Goal: Find specific page/section: Find specific page/section

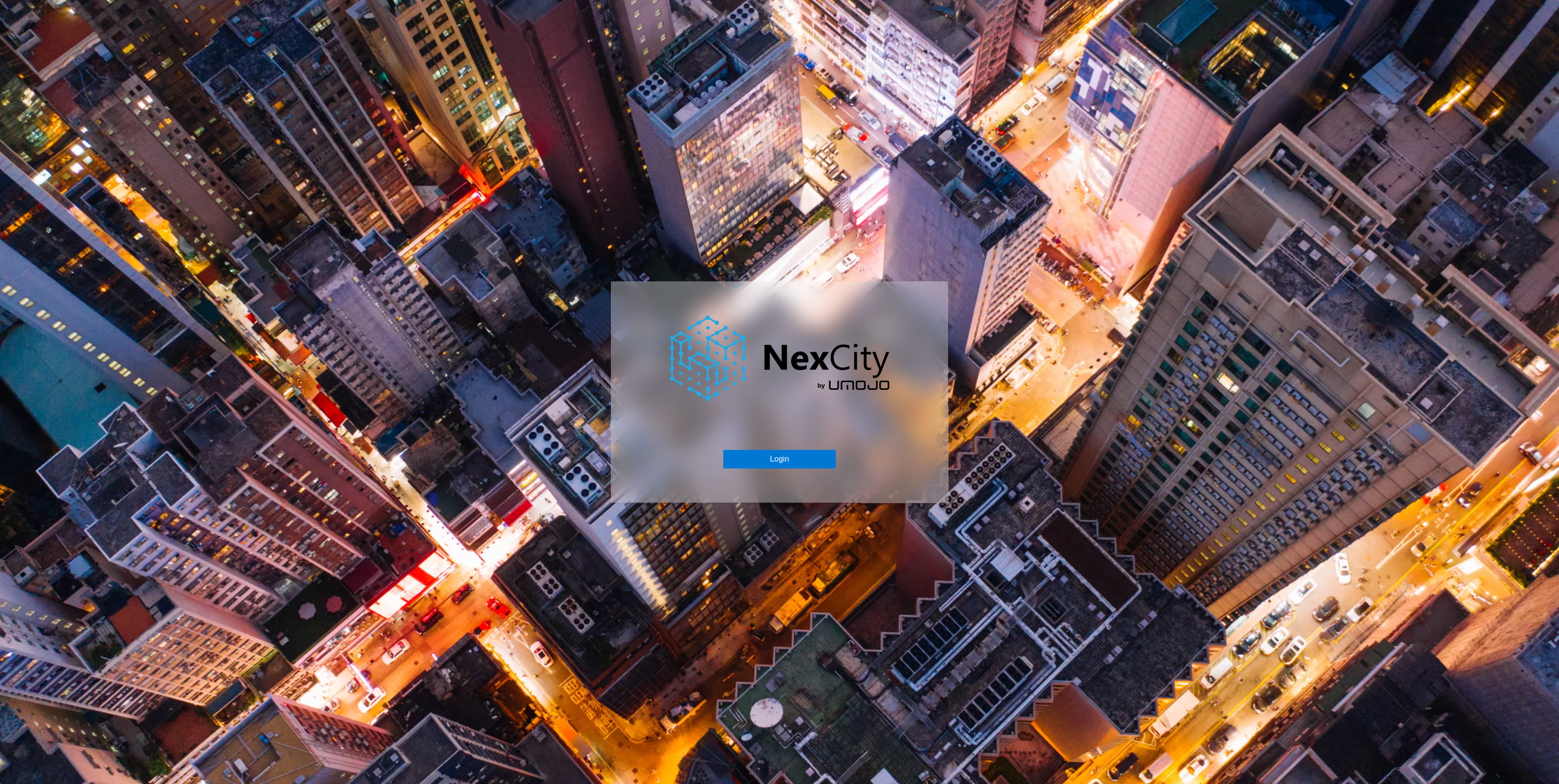
click at [775, 471] on div "Login" at bounding box center [779, 392] width 337 height 222
click at [771, 459] on button "Login" at bounding box center [779, 459] width 112 height 18
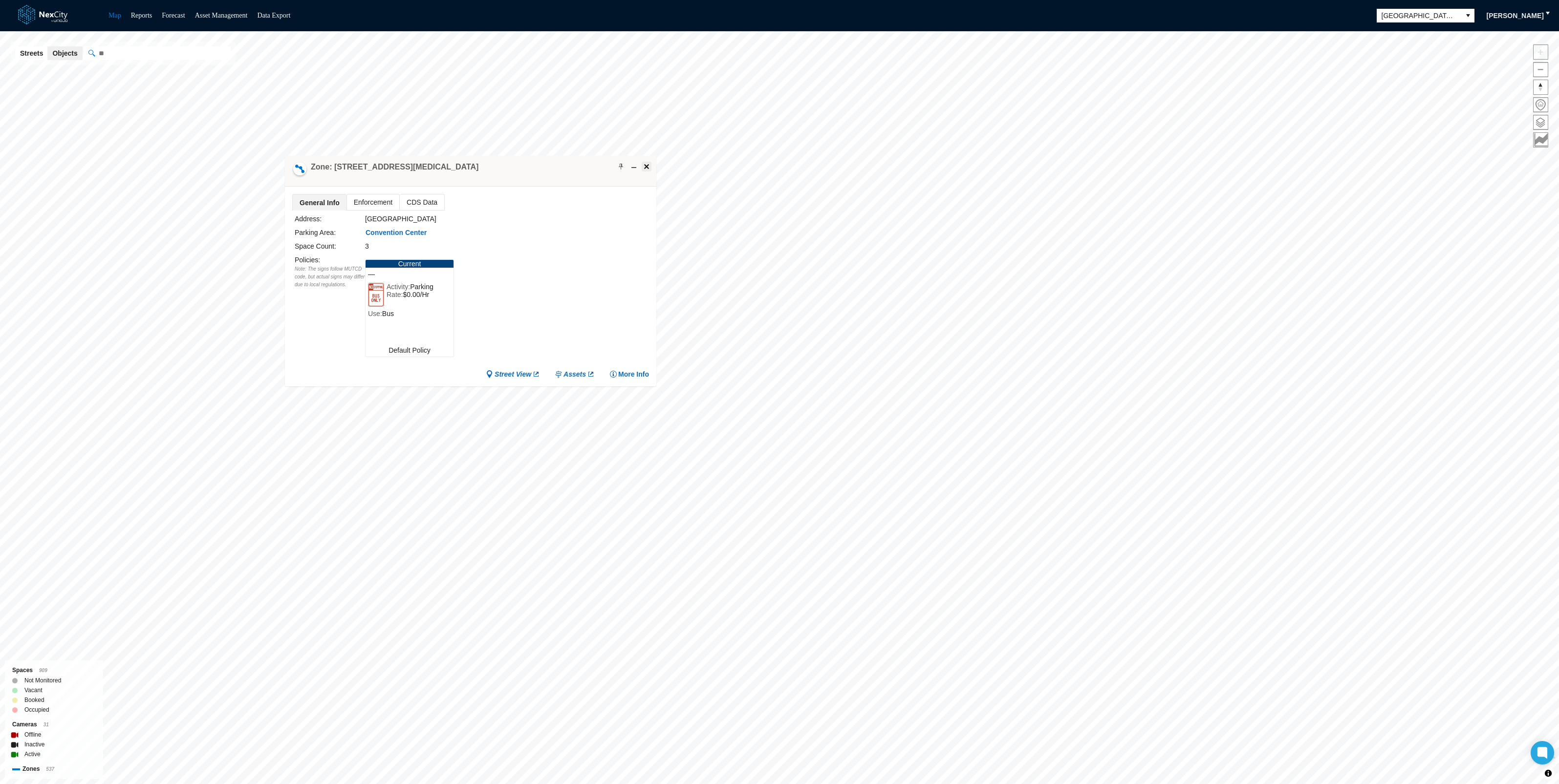
click at [649, 163] on span at bounding box center [647, 167] width 8 height 8
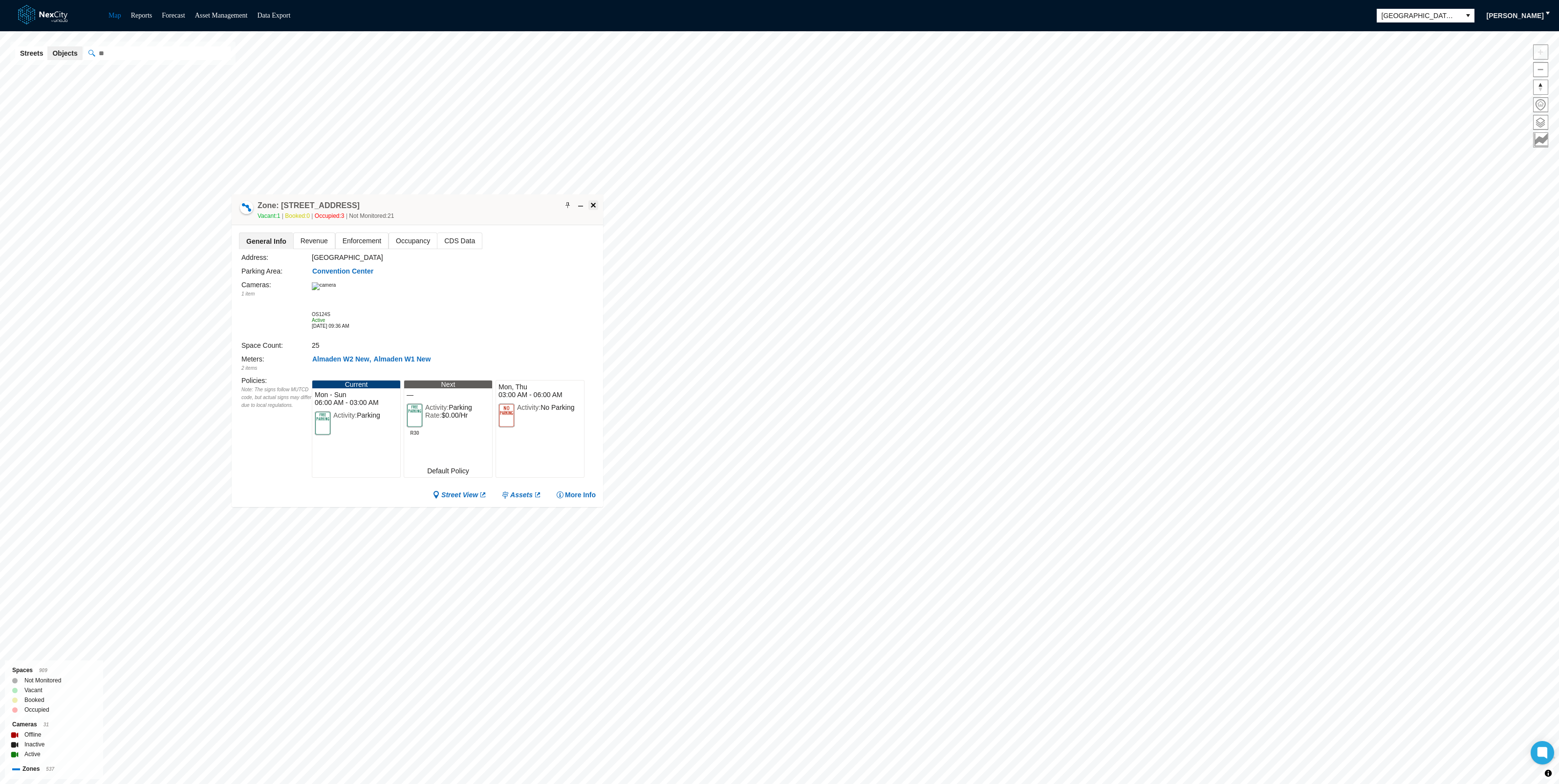
click at [593, 206] on span at bounding box center [593, 205] width 8 height 8
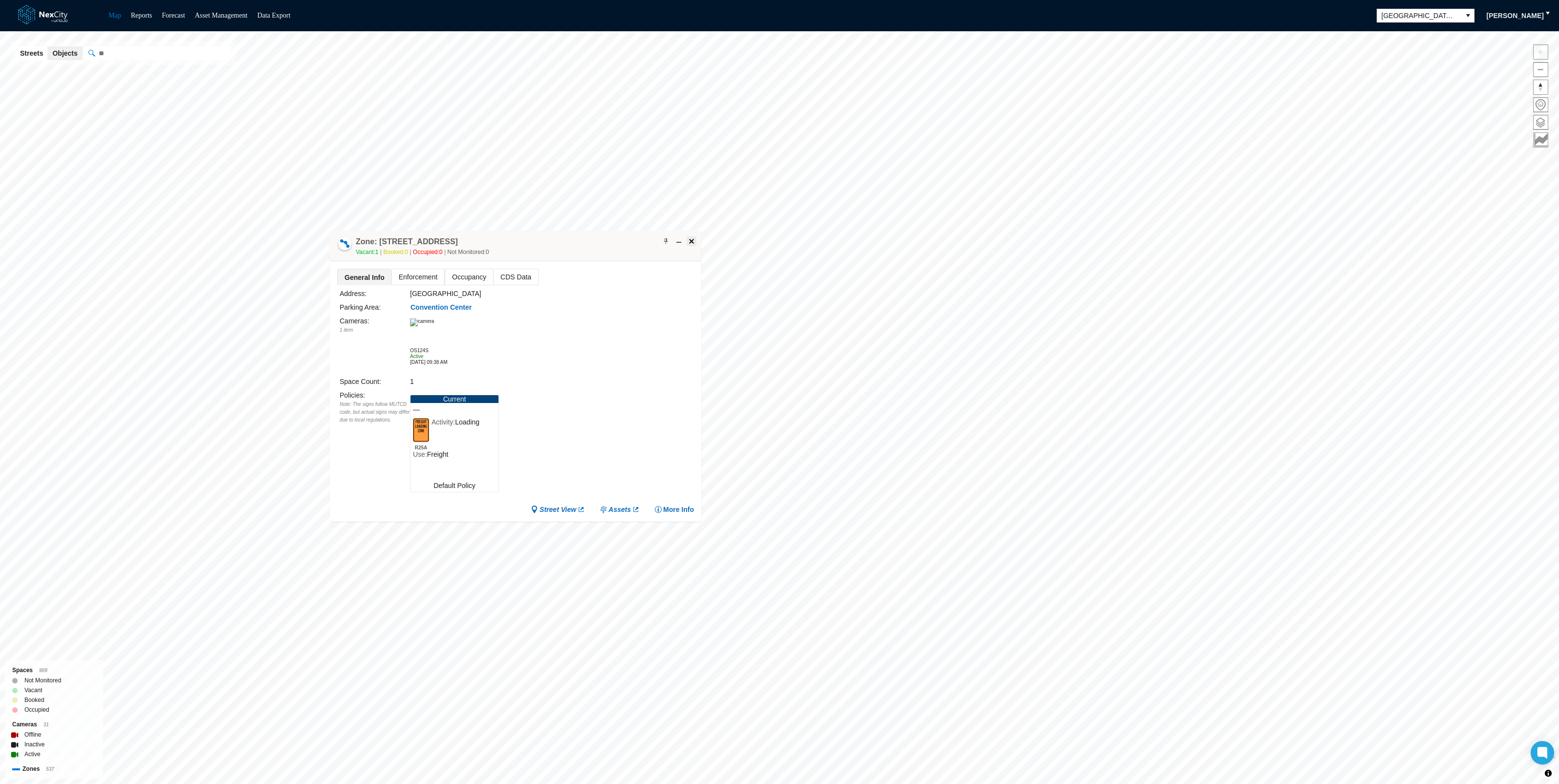
click at [692, 238] on span at bounding box center [691, 241] width 8 height 8
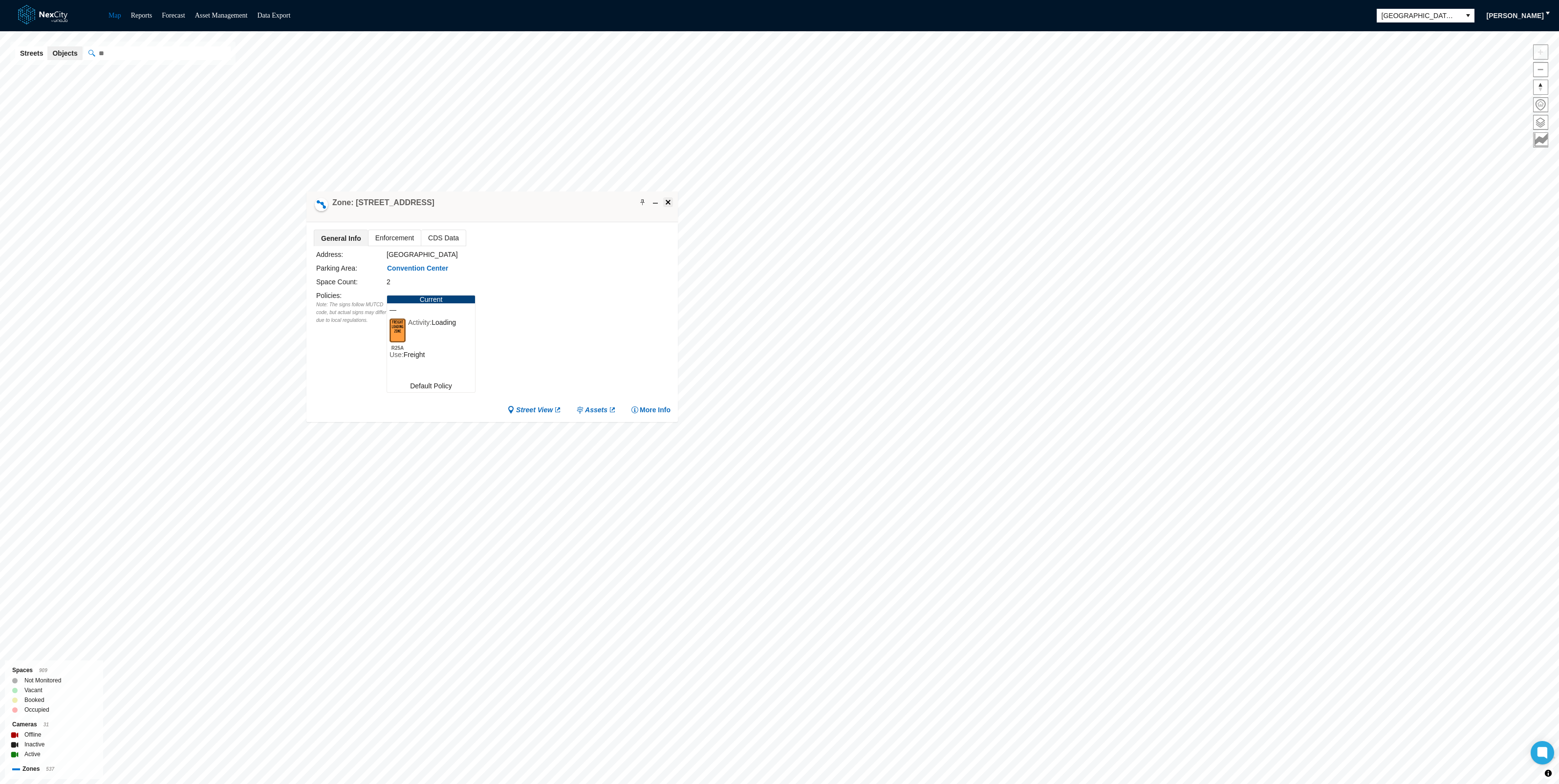
click at [666, 201] on span at bounding box center [668, 202] width 8 height 8
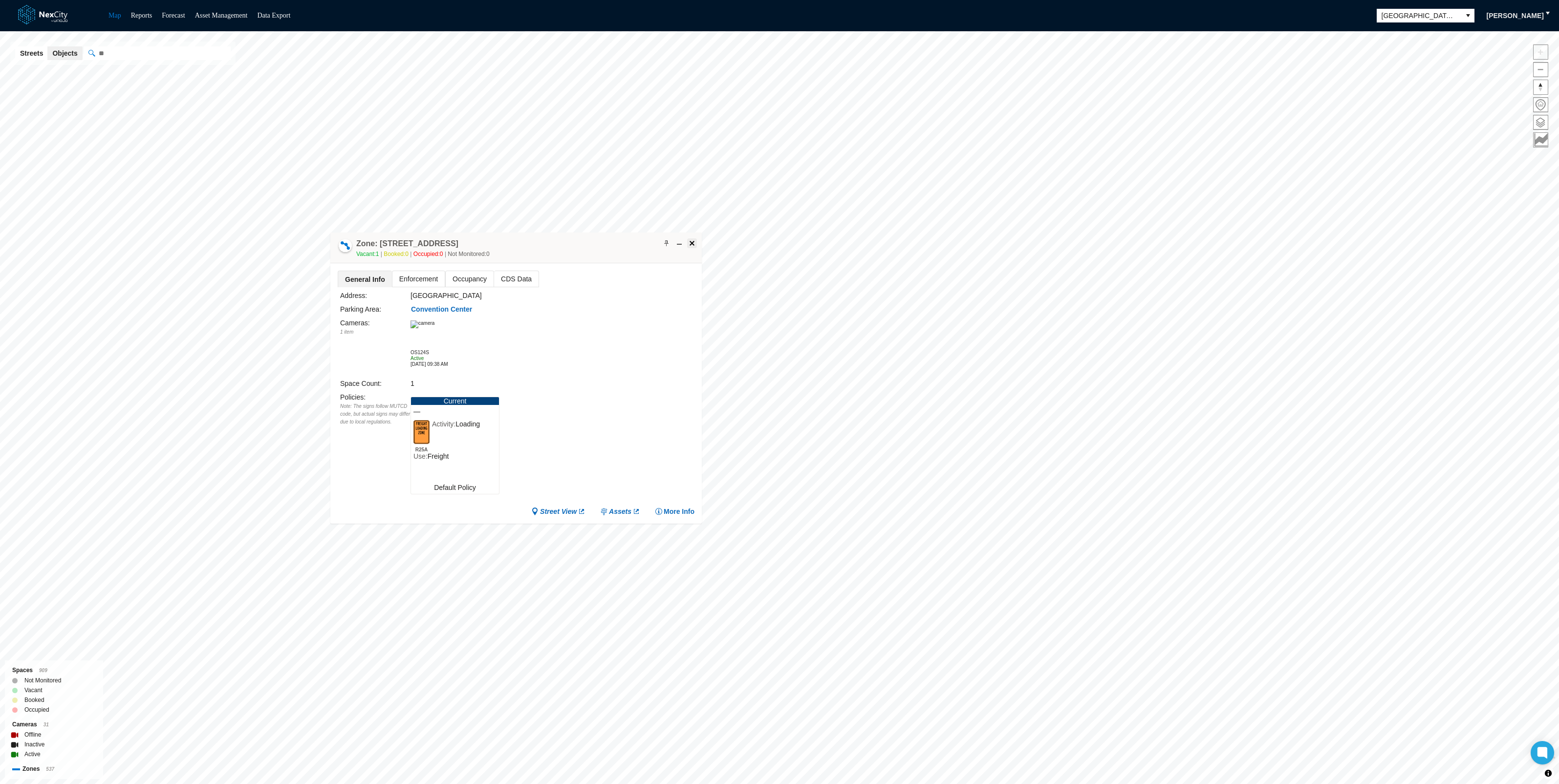
click at [690, 241] on span at bounding box center [692, 243] width 8 height 8
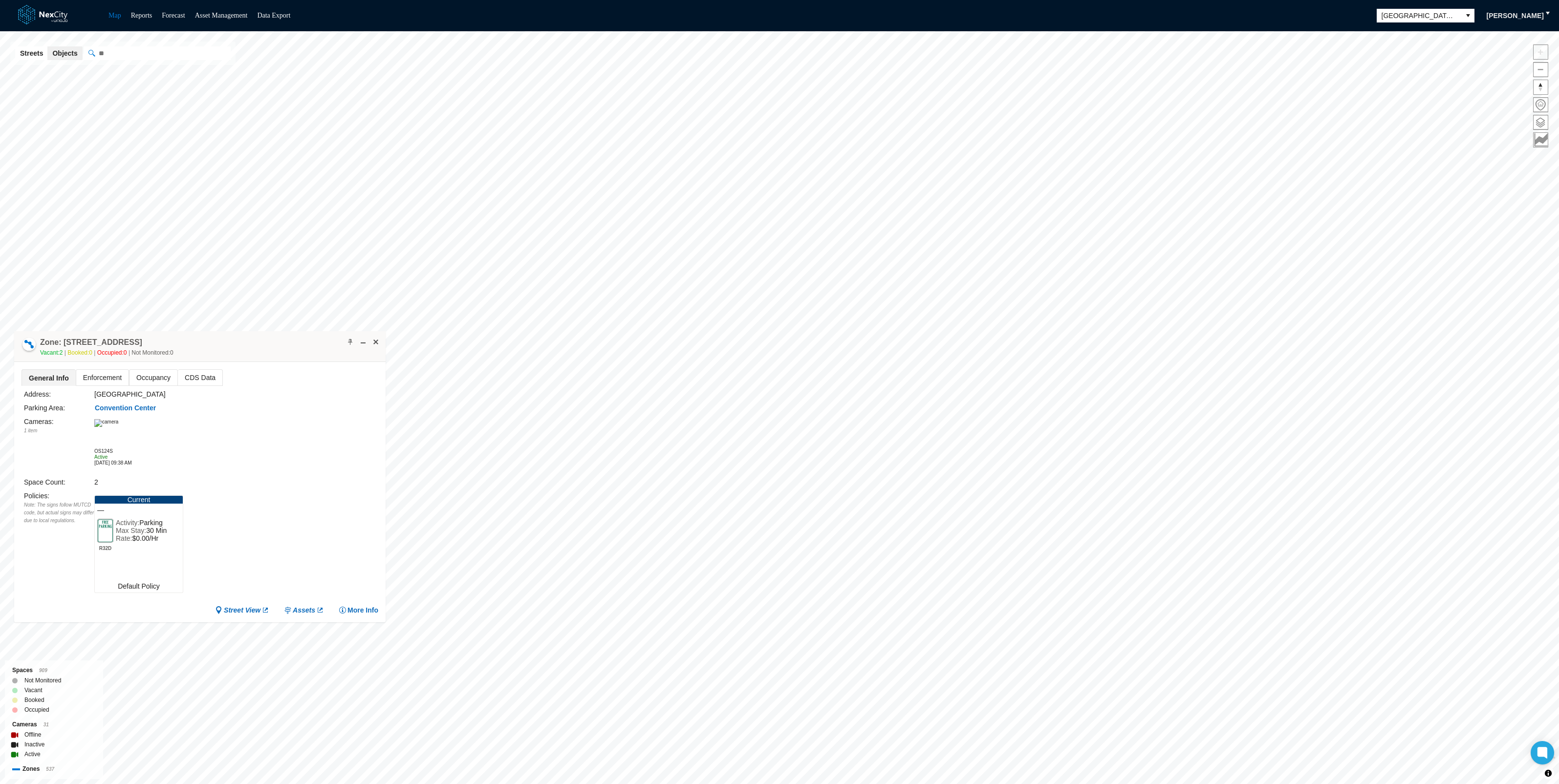
drag, startPoint x: 621, startPoint y: 262, endPoint x: 259, endPoint y: 358, distance: 374.5
click at [278, 352] on div "Zone: [STREET_ADDRESS] PZ Vacant: 2 Booked: 0 Occupied: 0 Not Monitored: 0" at bounding box center [200, 346] width 372 height 31
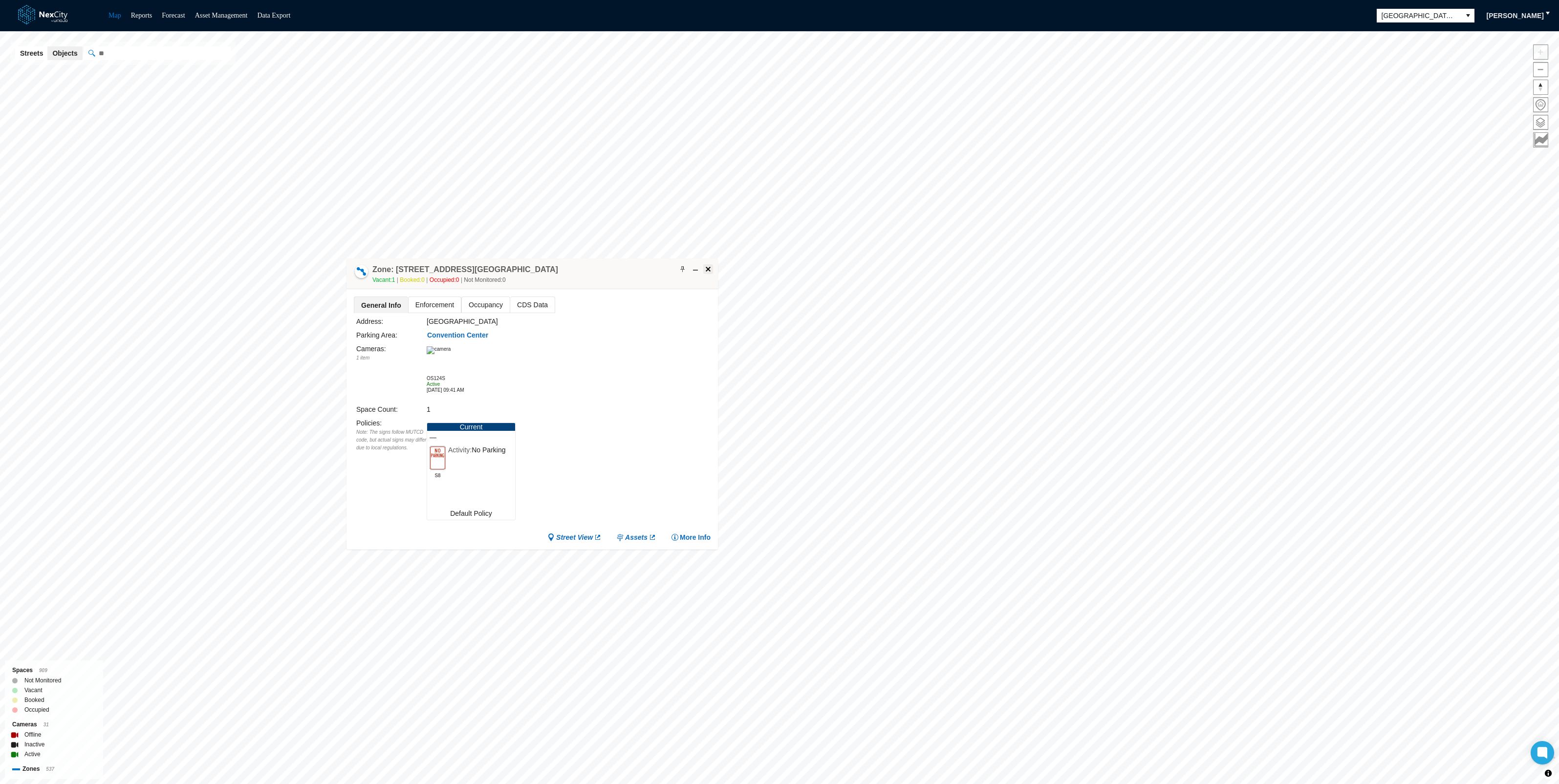
click at [709, 265] on span at bounding box center [708, 269] width 8 height 8
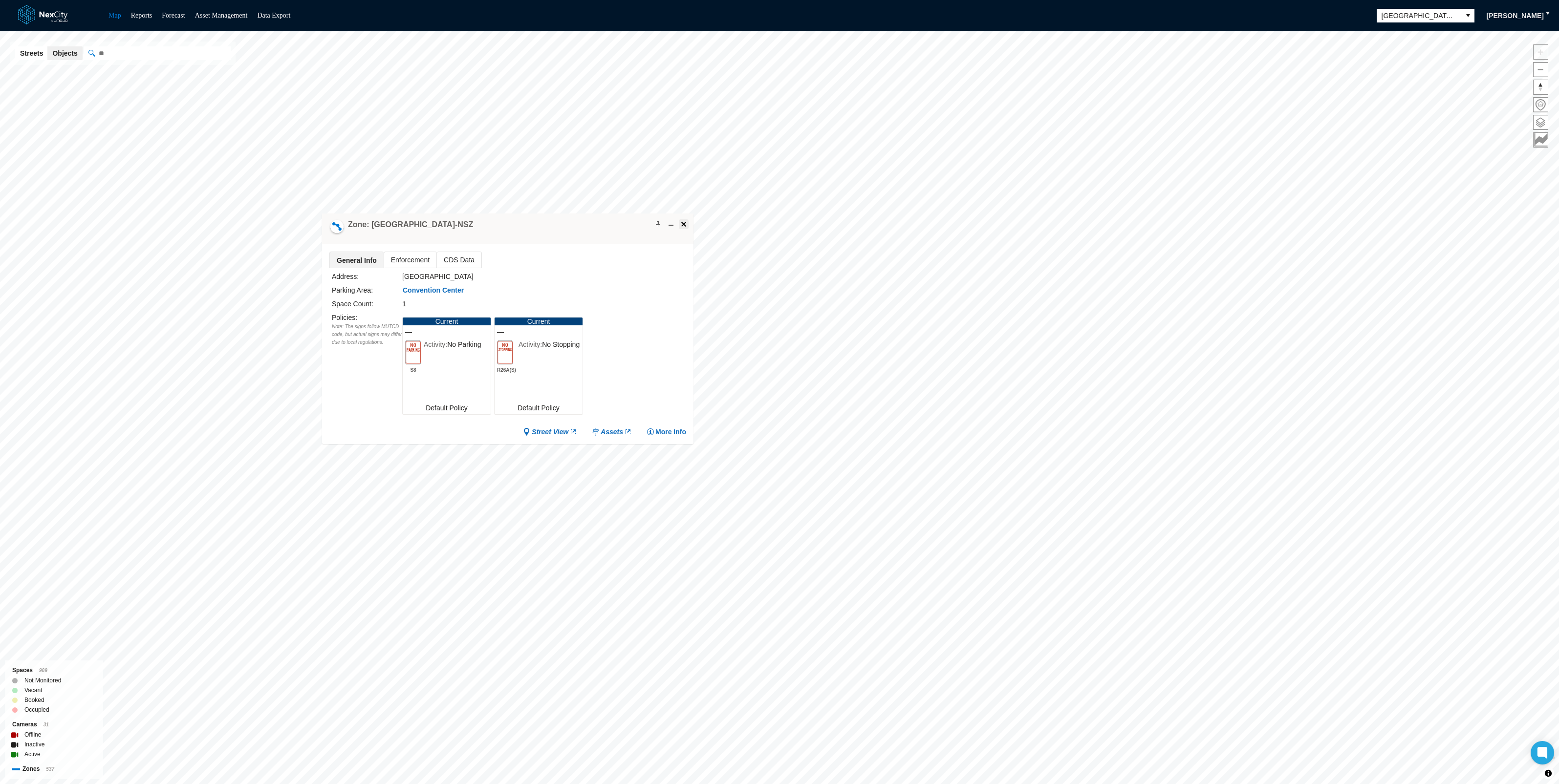
click at [685, 223] on span at bounding box center [684, 224] width 8 height 8
click at [656, 217] on span at bounding box center [658, 219] width 8 height 8
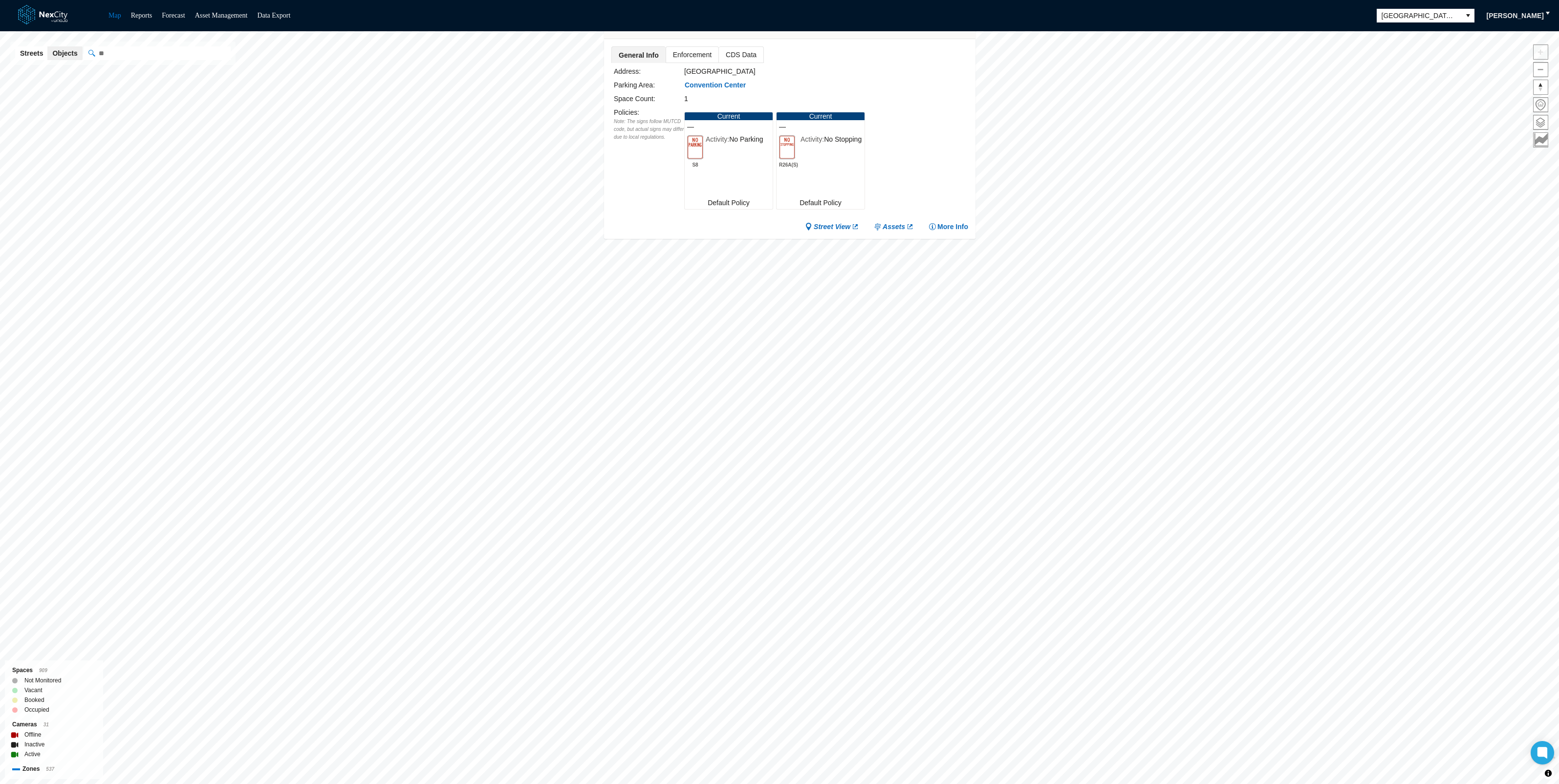
drag, startPoint x: 570, startPoint y: 222, endPoint x: 853, endPoint y: 20, distance: 347.7
click at [853, 20] on div "Map Reports Forecast Asset Management Data Export [GEOGRAPHIC_DATA][PERSON_NAME…" at bounding box center [779, 392] width 1559 height 784
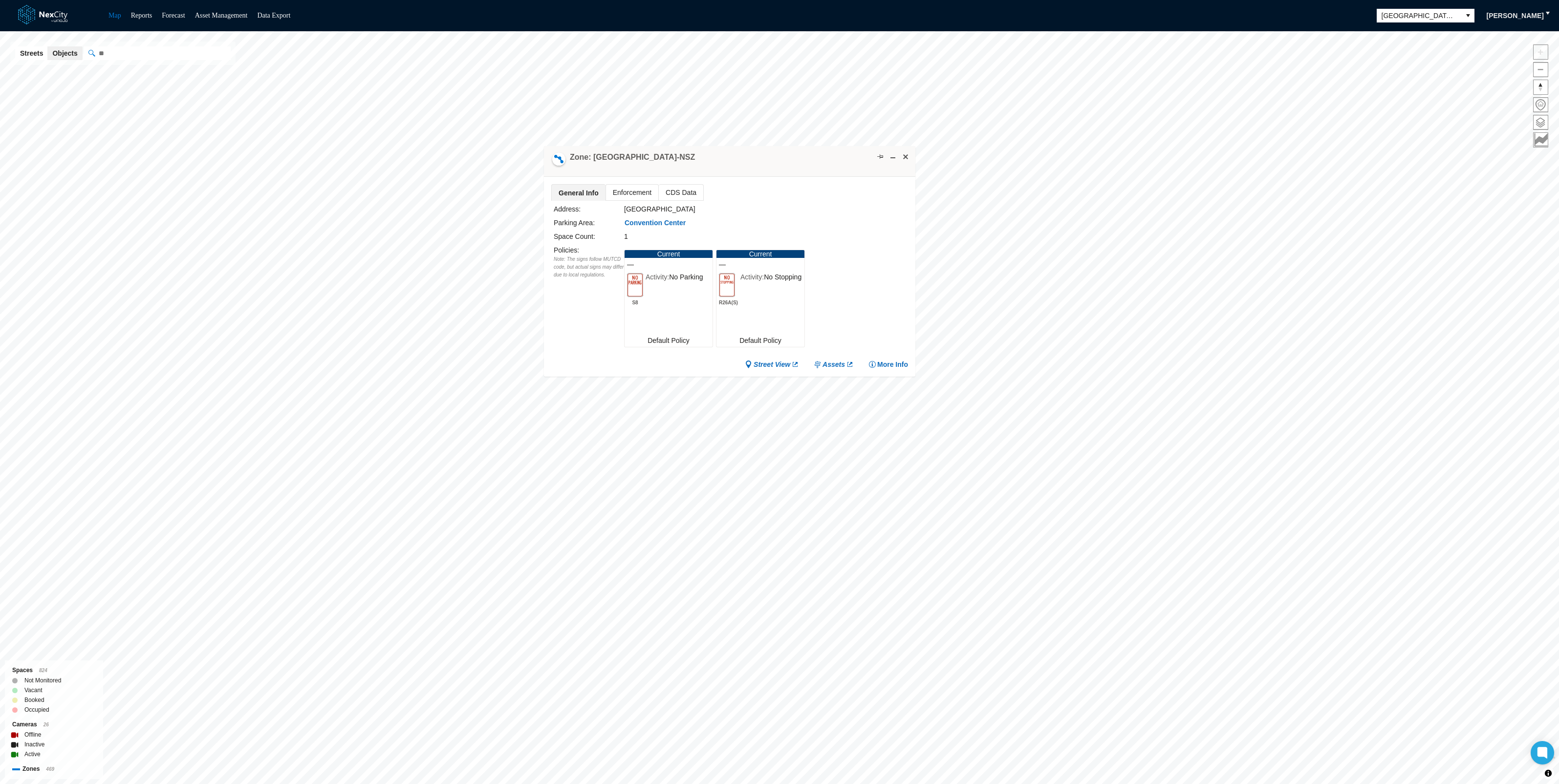
drag, startPoint x: 775, startPoint y: 104, endPoint x: 726, endPoint y: 157, distance: 72.2
click at [726, 157] on div "Zone: [GEOGRAPHIC_DATA]-NSZ" at bounding box center [729, 161] width 372 height 31
click at [603, 301] on span at bounding box center [607, 305] width 8 height 8
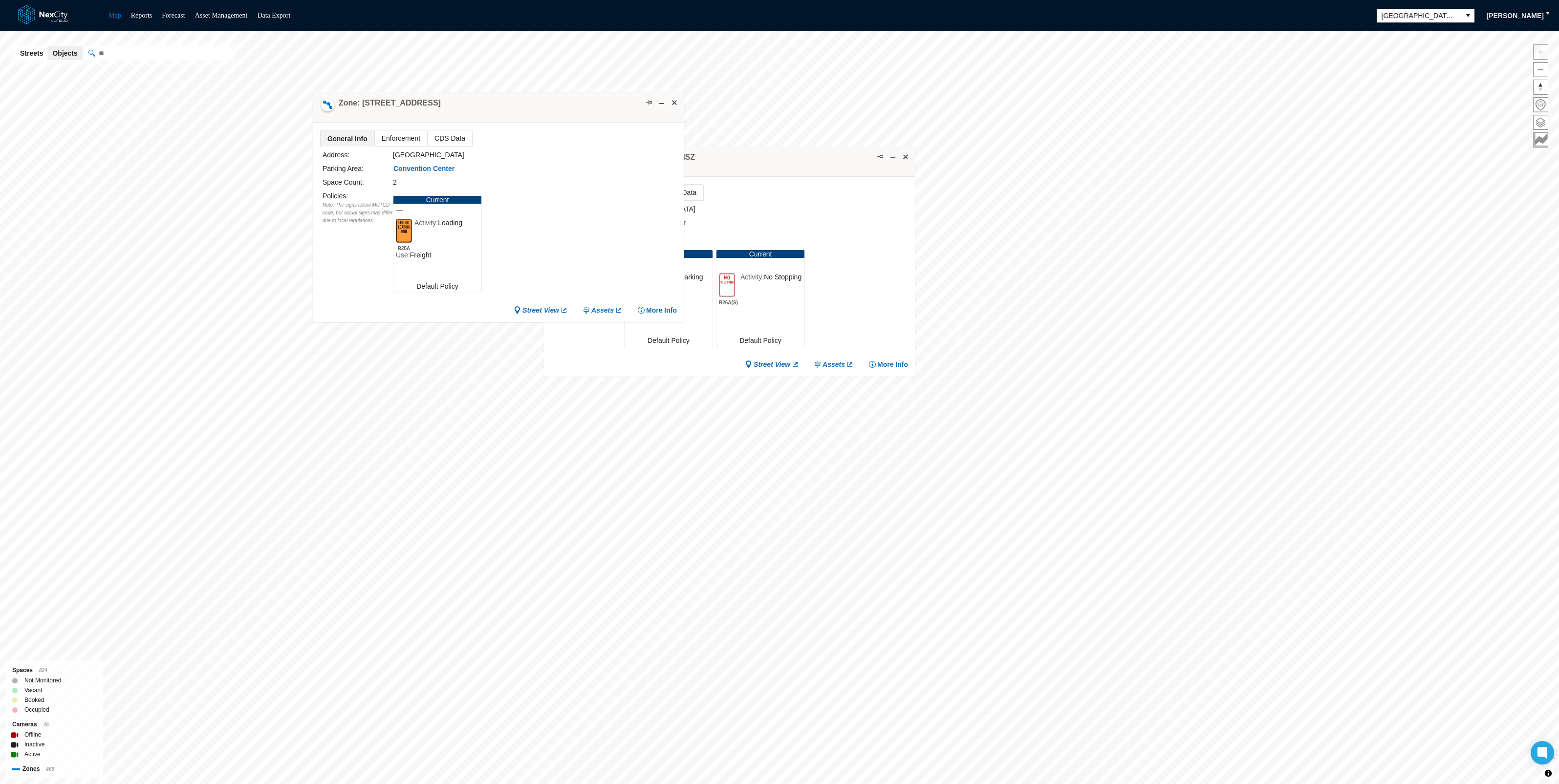
drag, startPoint x: 504, startPoint y: 322, endPoint x: 567, endPoint y: 87, distance: 243.3
click at [566, 92] on div "Zone: [STREET_ADDRESS]" at bounding box center [499, 107] width 372 height 31
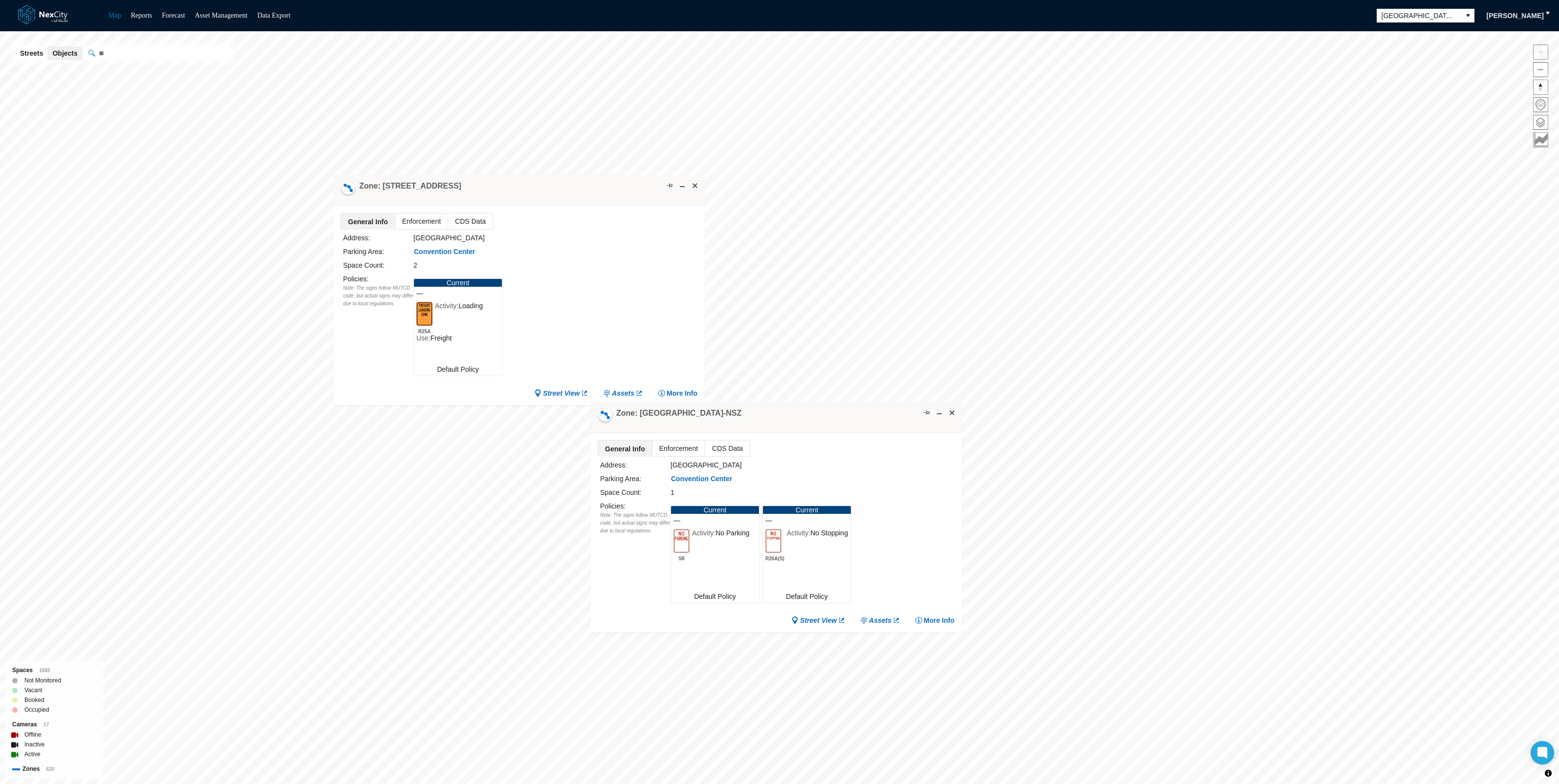
drag, startPoint x: 788, startPoint y: 298, endPoint x: 801, endPoint y: 415, distance: 117.7
click at [820, 431] on div "Zone: [GEOGRAPHIC_DATA]-NSZ" at bounding box center [776, 417] width 372 height 31
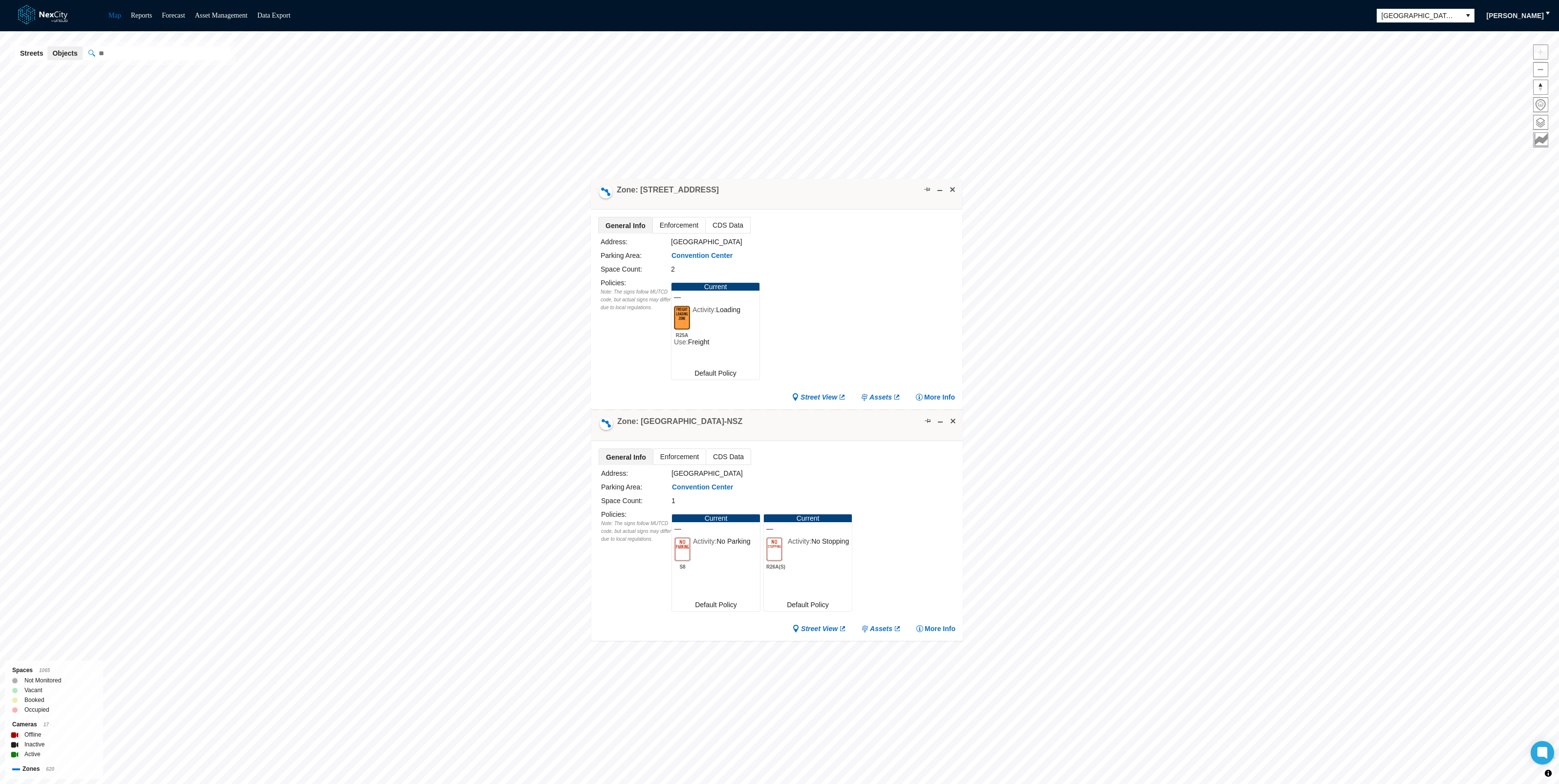
drag, startPoint x: 570, startPoint y: 182, endPoint x: 827, endPoint y: 186, distance: 257.0
click at [827, 186] on div "Zone: [STREET_ADDRESS]" at bounding box center [777, 194] width 372 height 31
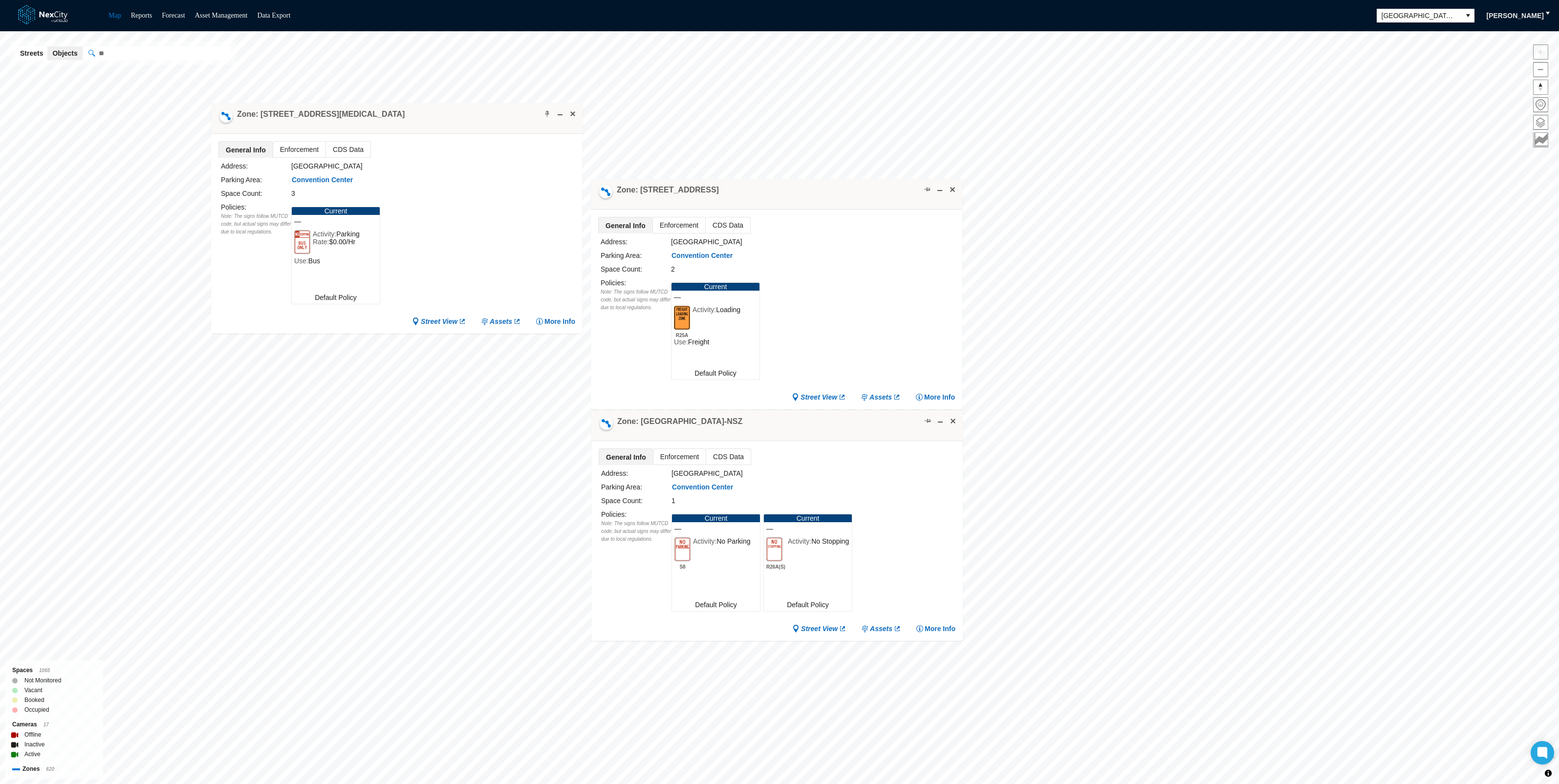
drag, startPoint x: 453, startPoint y: 426, endPoint x: 415, endPoint y: 118, distance: 310.3
click at [415, 118] on div "Zone: [STREET_ADDRESS][MEDICAL_DATA]" at bounding box center [397, 118] width 372 height 31
click at [547, 112] on span at bounding box center [547, 114] width 8 height 8
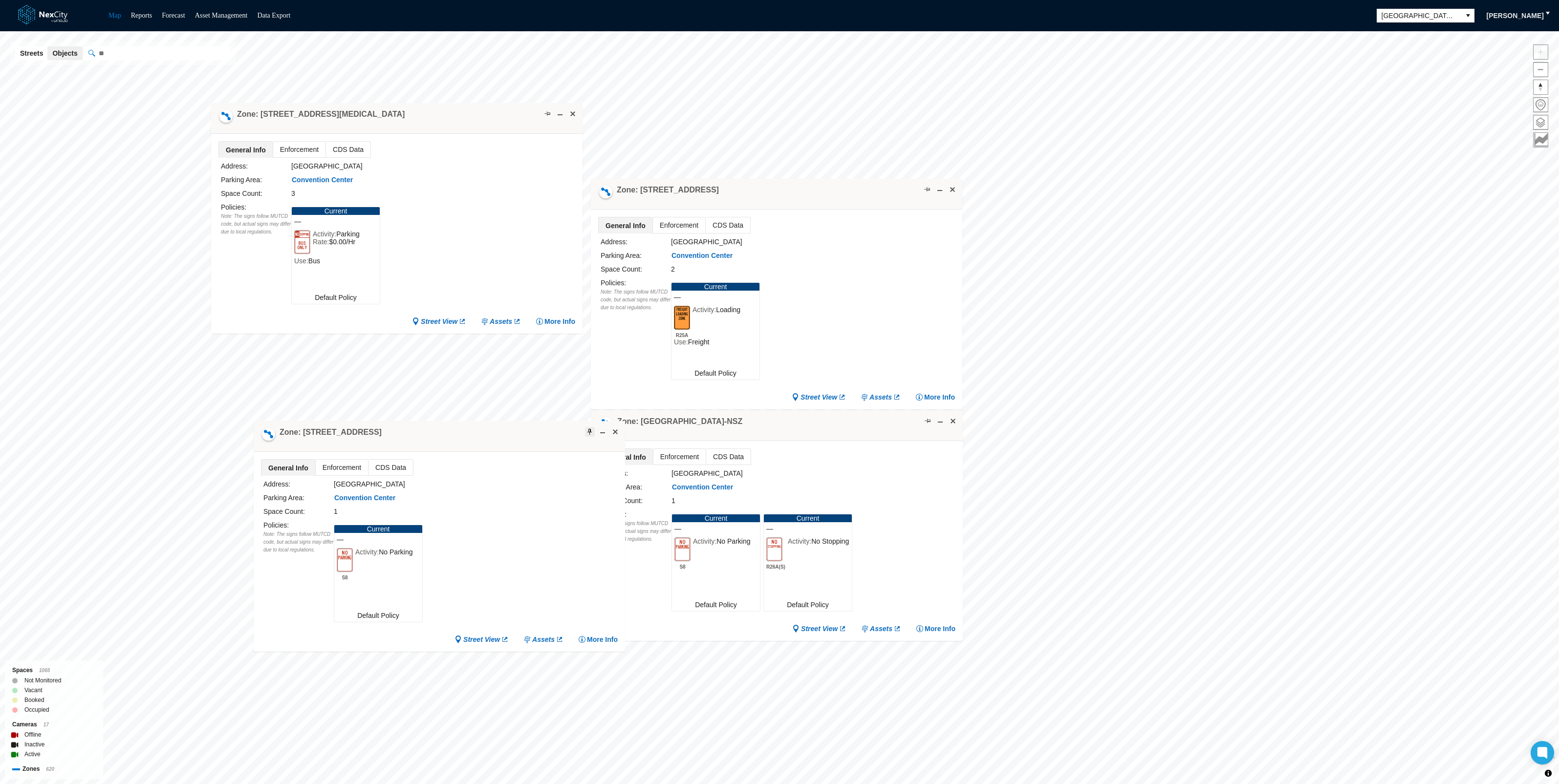
click at [590, 430] on span at bounding box center [589, 432] width 8 height 8
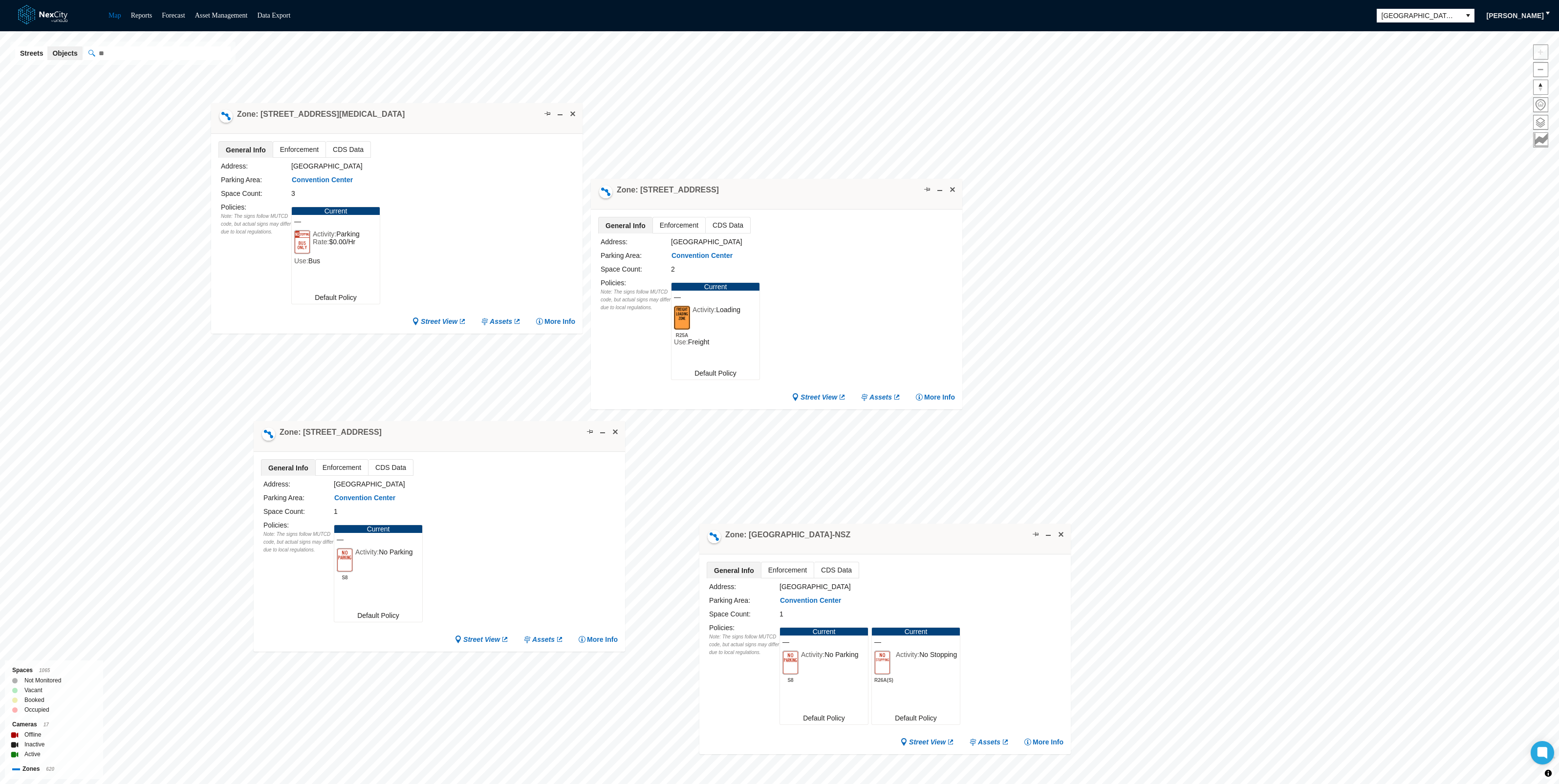
drag, startPoint x: 775, startPoint y: 436, endPoint x: 890, endPoint y: 550, distance: 161.9
click at [890, 550] on div "Zone: [GEOGRAPHIC_DATA]-NSZ" at bounding box center [885, 539] width 372 height 31
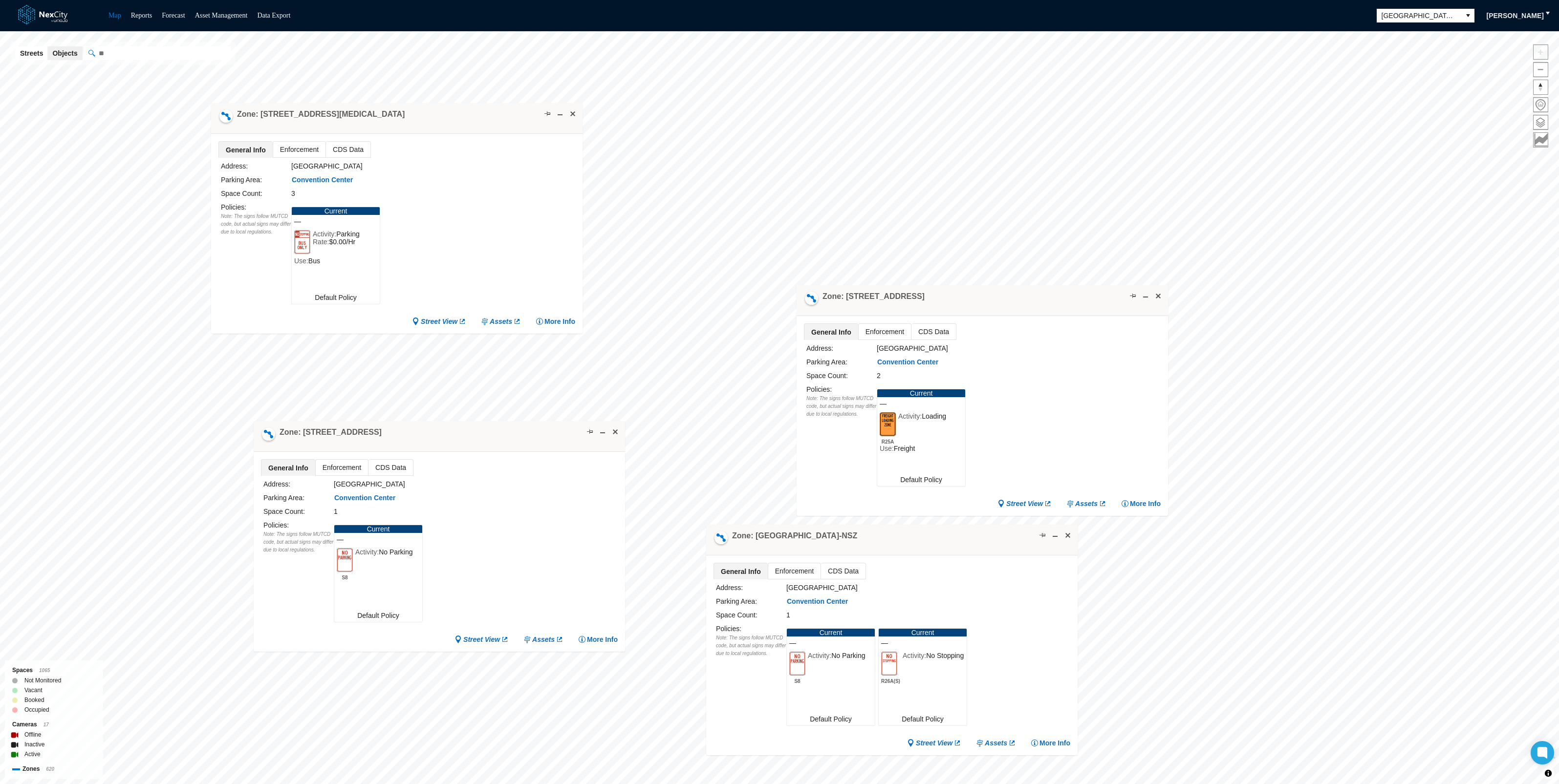
drag, startPoint x: 784, startPoint y: 200, endPoint x: 989, endPoint y: 306, distance: 230.8
click at [989, 306] on div "Zone: [STREET_ADDRESS]" at bounding box center [982, 300] width 372 height 31
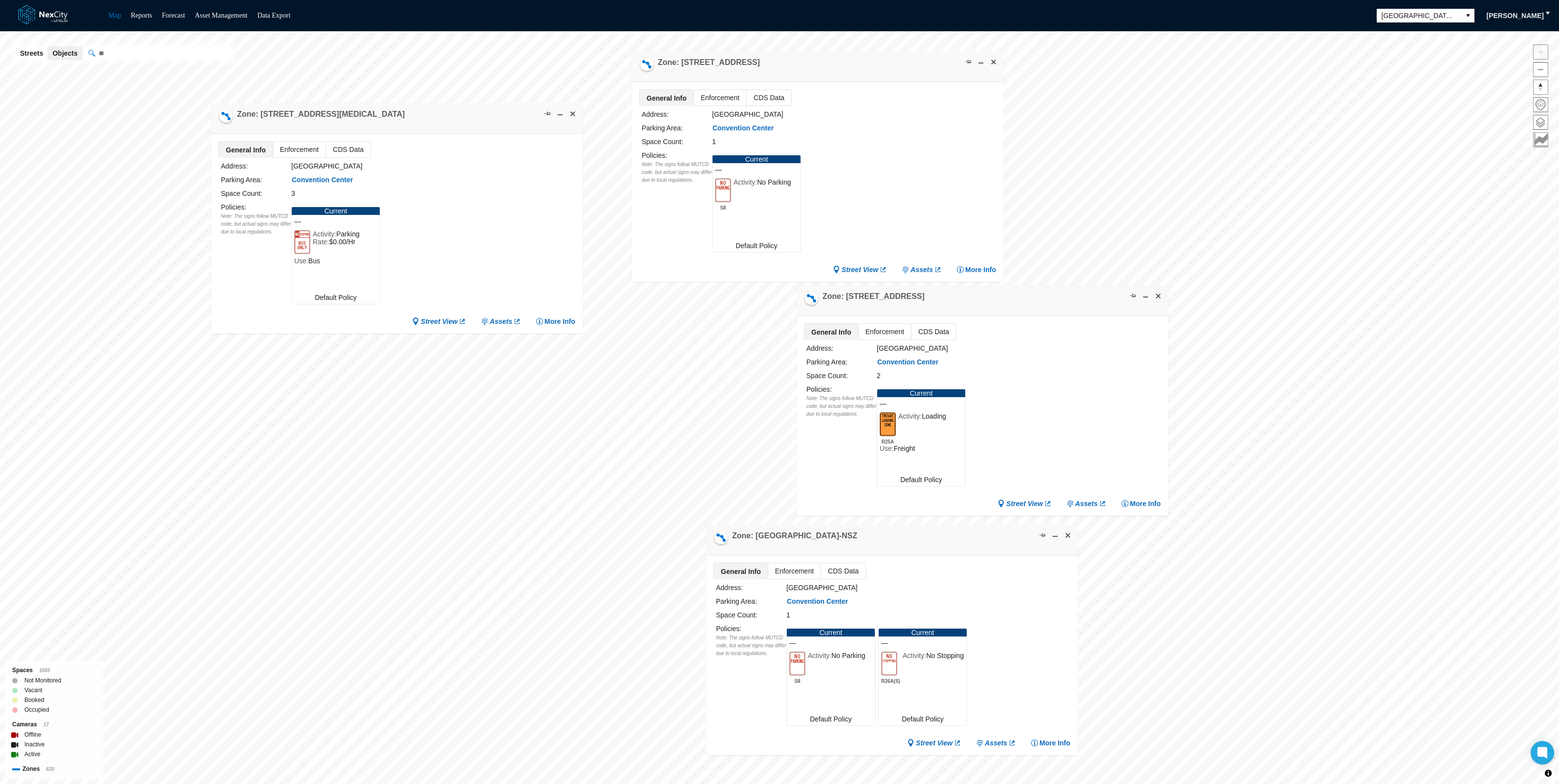
drag, startPoint x: 801, startPoint y: 292, endPoint x: 912, endPoint y: 63, distance: 254.5
click at [912, 63] on div "Zone: [STREET_ADDRESS]" at bounding box center [818, 66] width 372 height 31
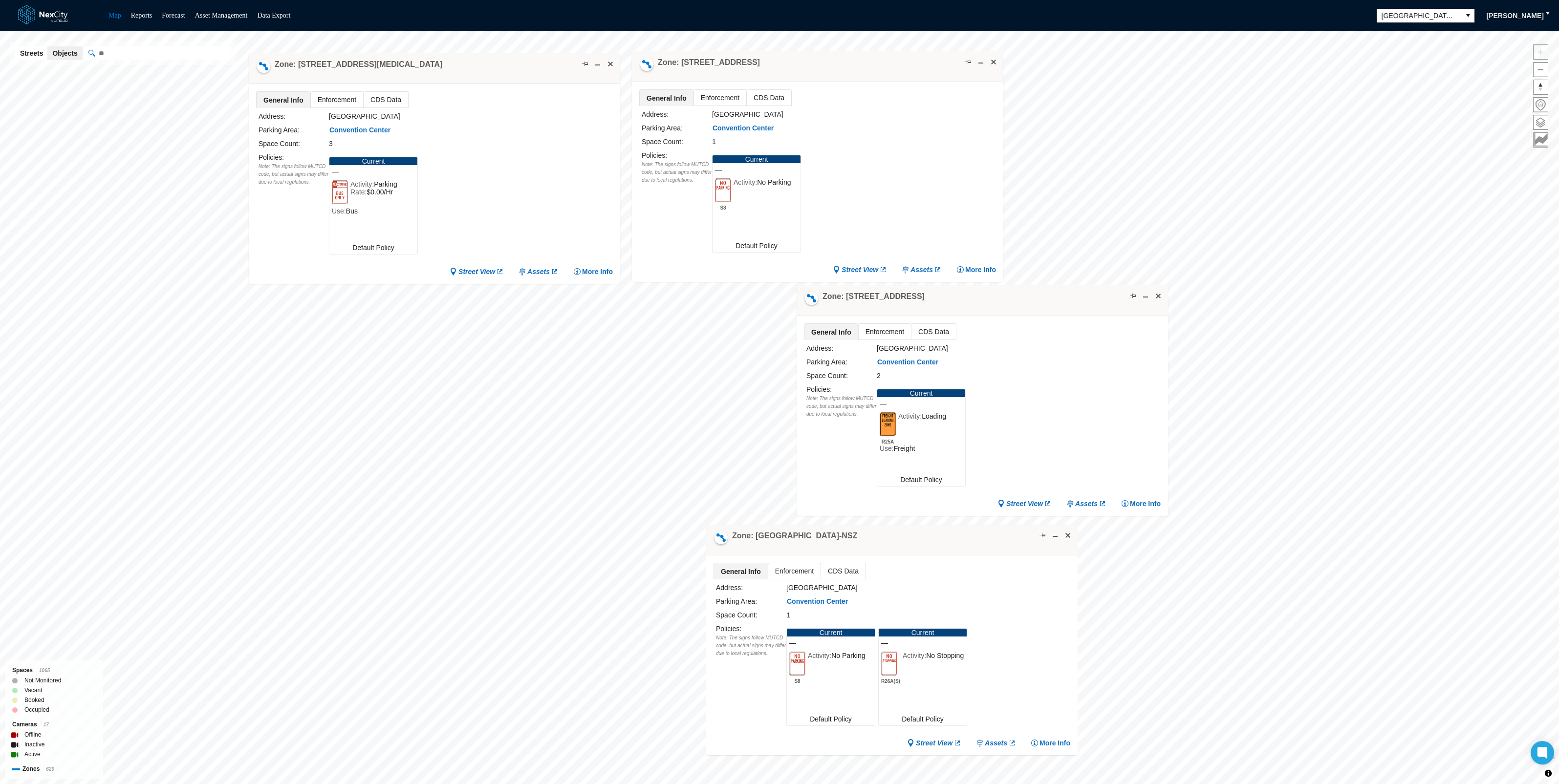
drag, startPoint x: 443, startPoint y: 115, endPoint x: 482, endPoint y: 66, distance: 62.6
click at [482, 66] on div "Zone: [STREET_ADDRESS][MEDICAL_DATA]" at bounding box center [434, 69] width 372 height 31
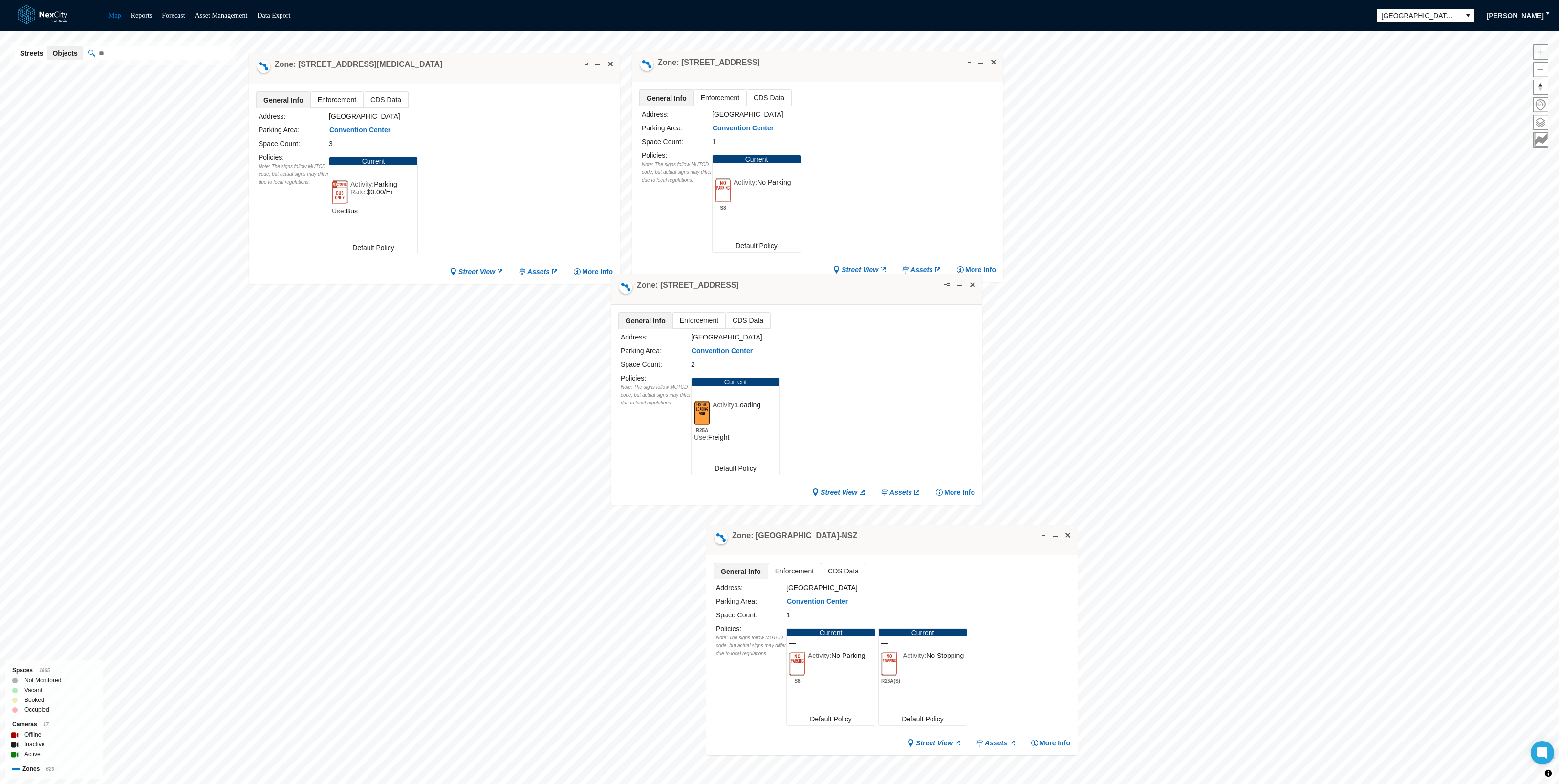
drag, startPoint x: 934, startPoint y: 303, endPoint x: 764, endPoint y: 290, distance: 170.5
click at [764, 290] on div "Zone: [STREET_ADDRESS]" at bounding box center [797, 290] width 372 height 31
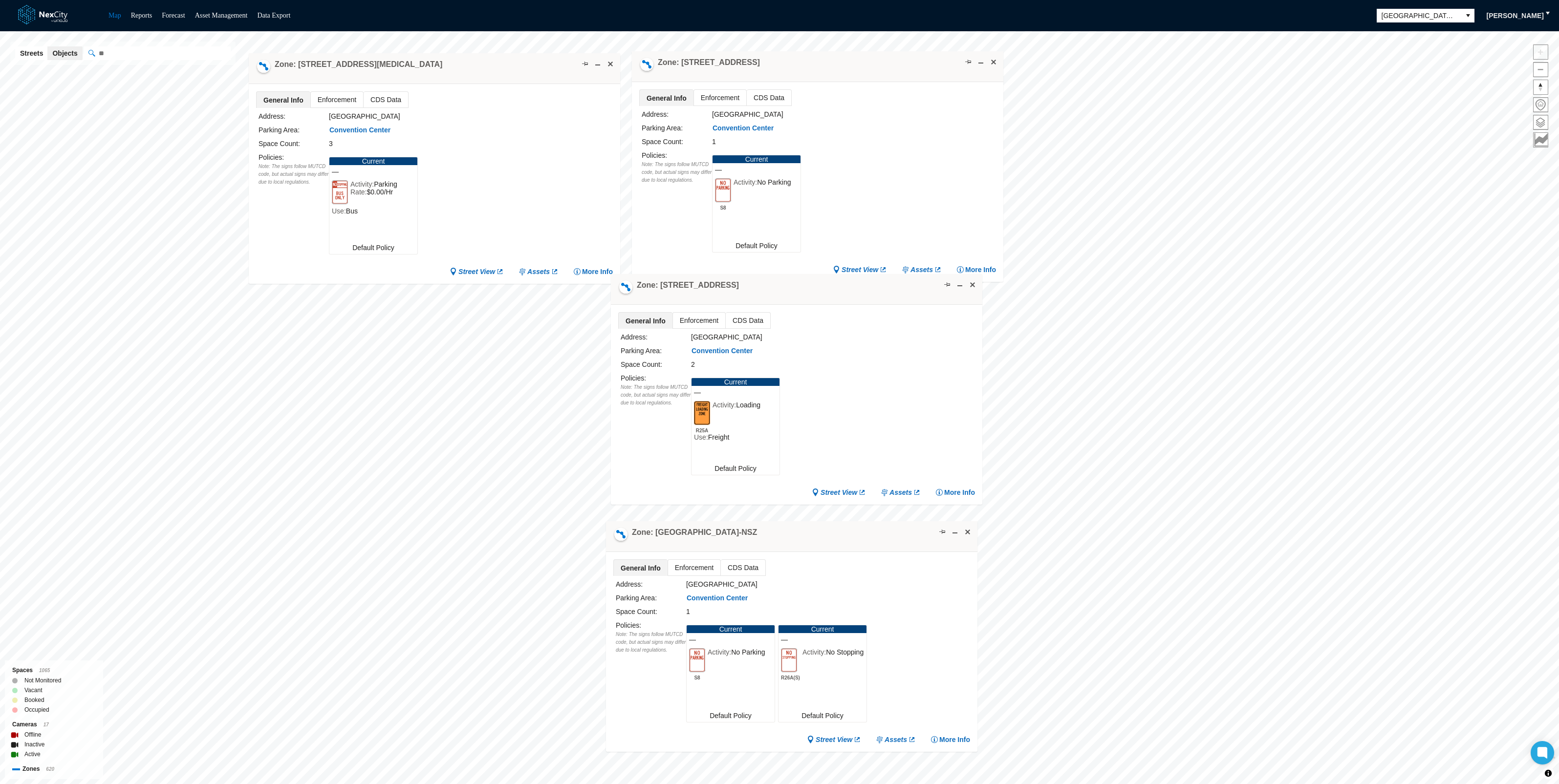
drag, startPoint x: 768, startPoint y: 539, endPoint x: 701, endPoint y: 536, distance: 67.1
click at [699, 537] on h4 "Zone: [GEOGRAPHIC_DATA]-NSZ" at bounding box center [695, 533] width 125 height 11
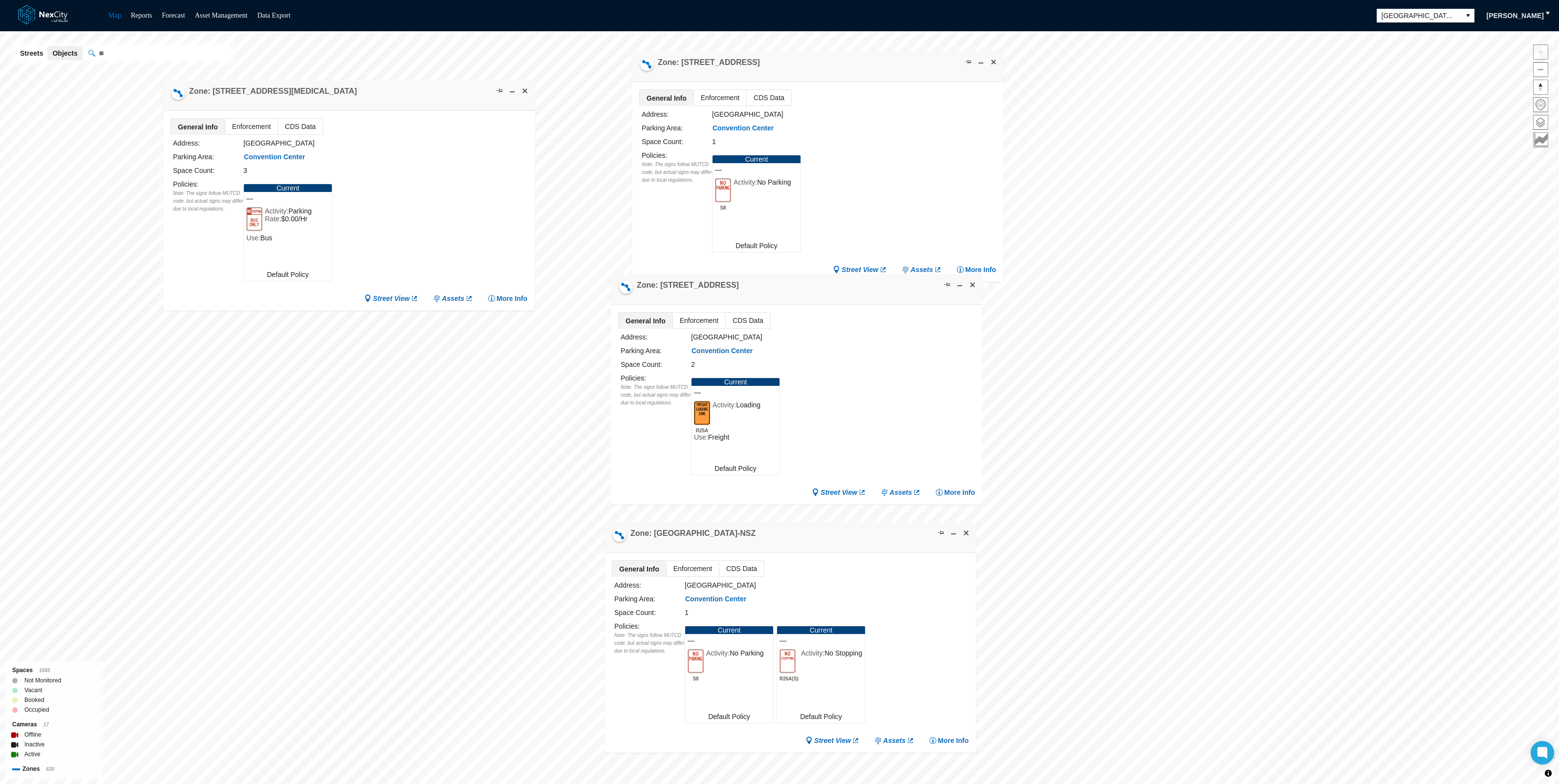
drag, startPoint x: 521, startPoint y: 68, endPoint x: 435, endPoint y: 95, distance: 90.1
click at [435, 95] on div "Zone: [STREET_ADDRESS][MEDICAL_DATA]" at bounding box center [349, 96] width 372 height 31
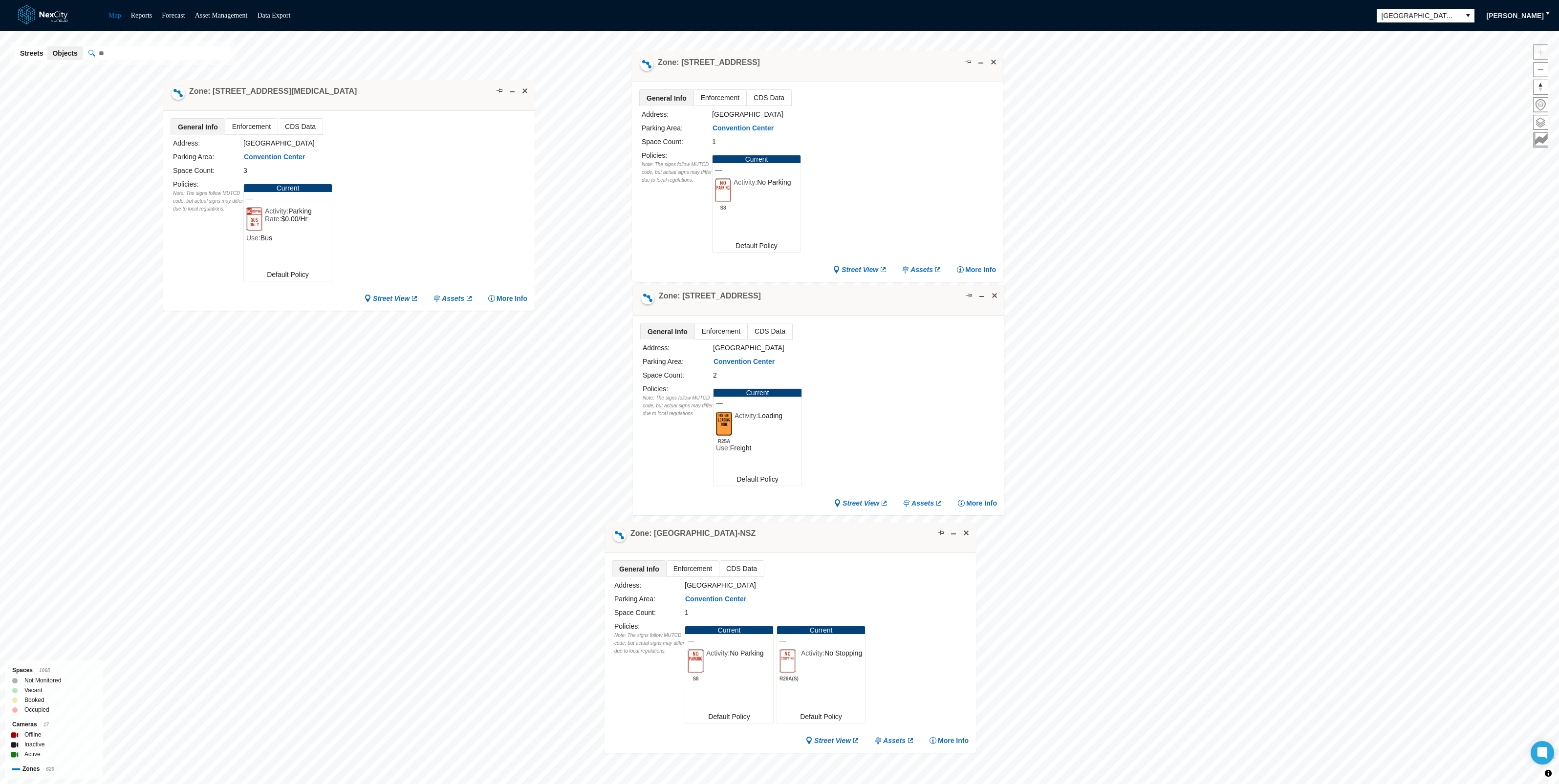
drag, startPoint x: 750, startPoint y: 289, endPoint x: 772, endPoint y: 300, distance: 24.6
click at [772, 300] on div "Zone: [STREET_ADDRESS]" at bounding box center [819, 300] width 372 height 31
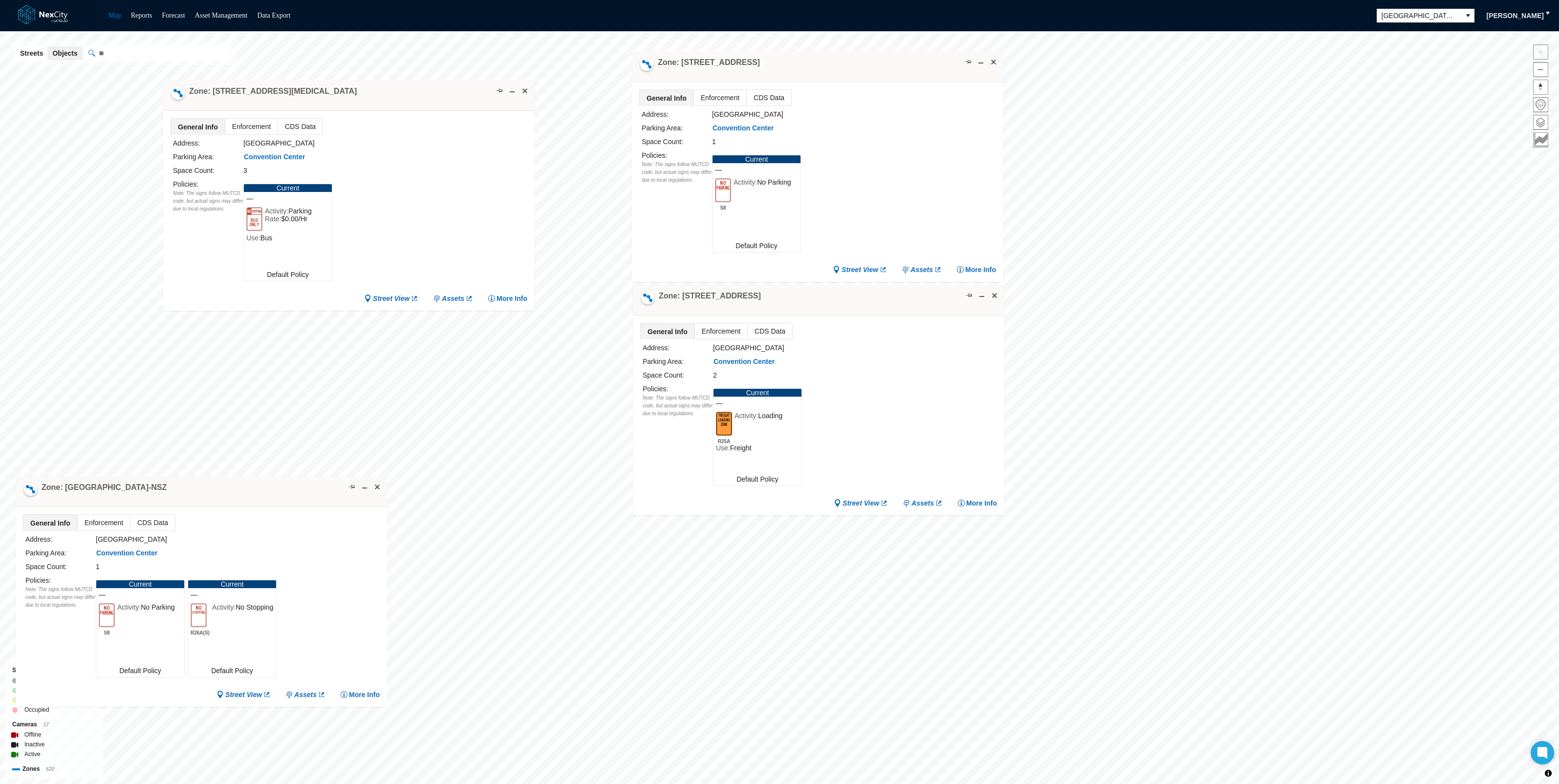
drag, startPoint x: 789, startPoint y: 537, endPoint x: 200, endPoint y: 491, distance: 590.8
click at [200, 491] on div "Zone: [GEOGRAPHIC_DATA]-NSZ" at bounding box center [201, 491] width 372 height 31
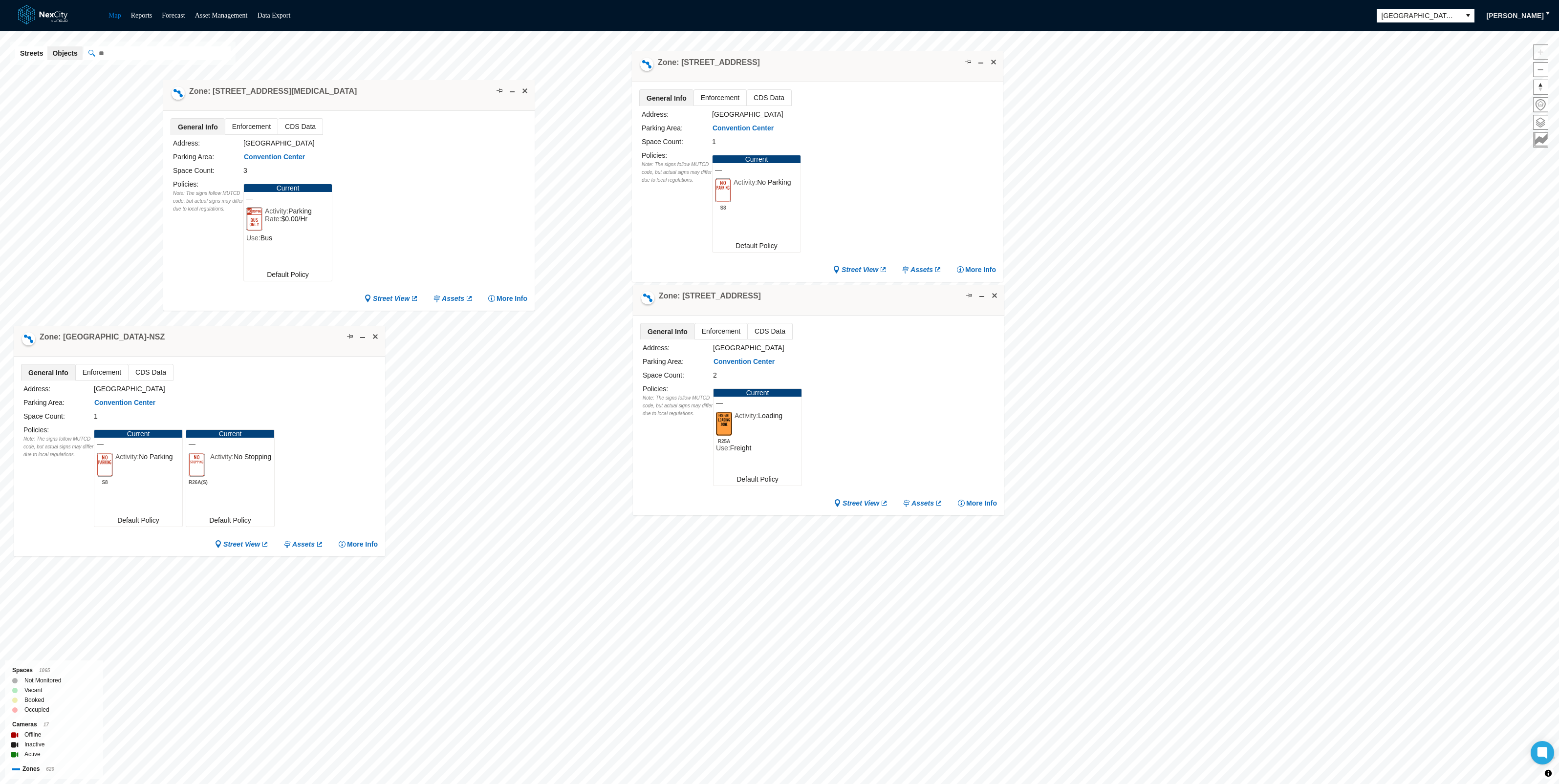
drag, startPoint x: 220, startPoint y: 481, endPoint x: 218, endPoint y: 332, distance: 149.0
click at [218, 332] on div "Zone: [GEOGRAPHIC_DATA]-NSZ" at bounding box center [200, 341] width 372 height 31
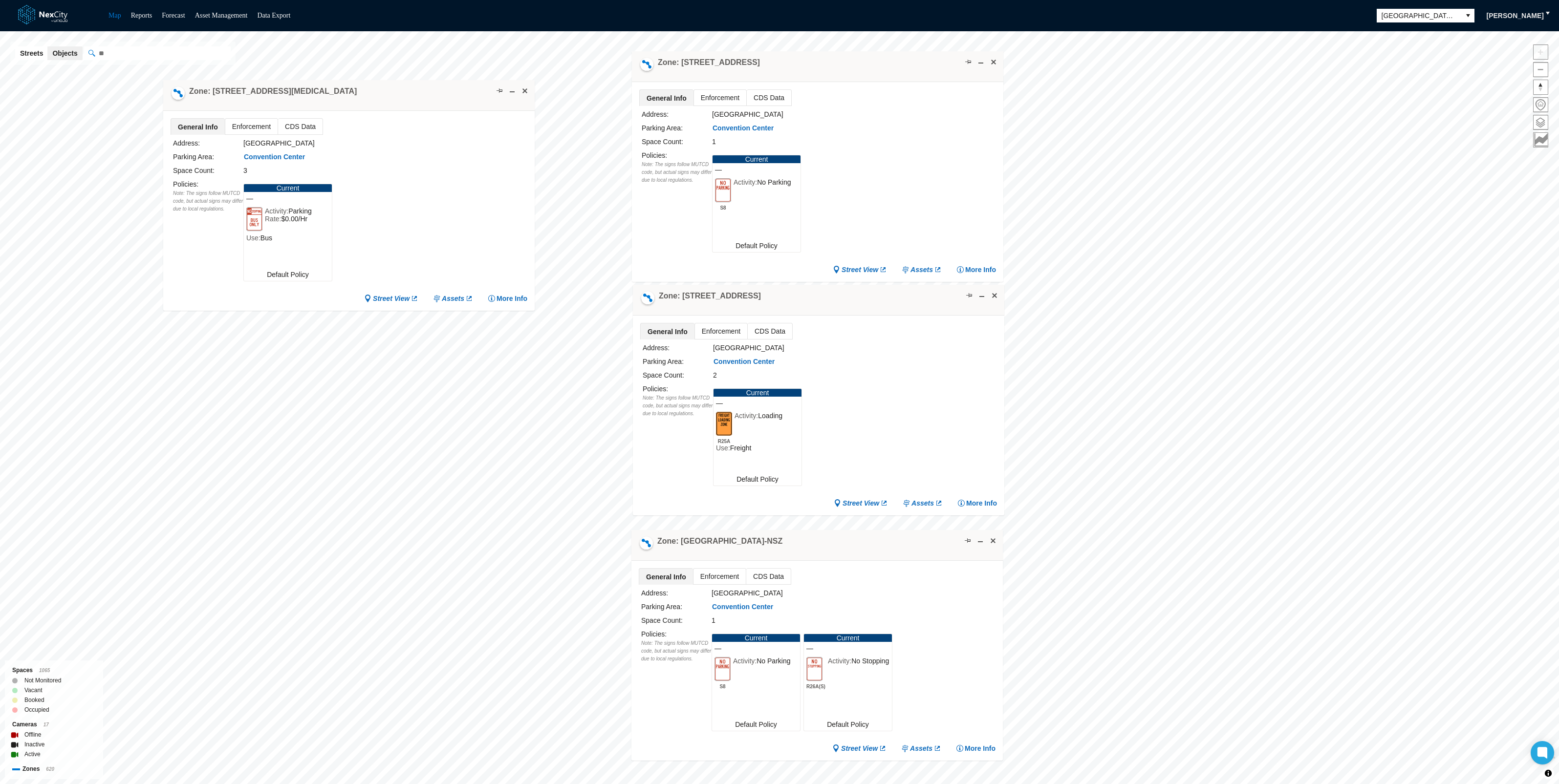
drag, startPoint x: 218, startPoint y: 332, endPoint x: 836, endPoint y: 536, distance: 650.8
click at [836, 536] on div "Zone: [GEOGRAPHIC_DATA]-NSZ" at bounding box center [817, 546] width 372 height 31
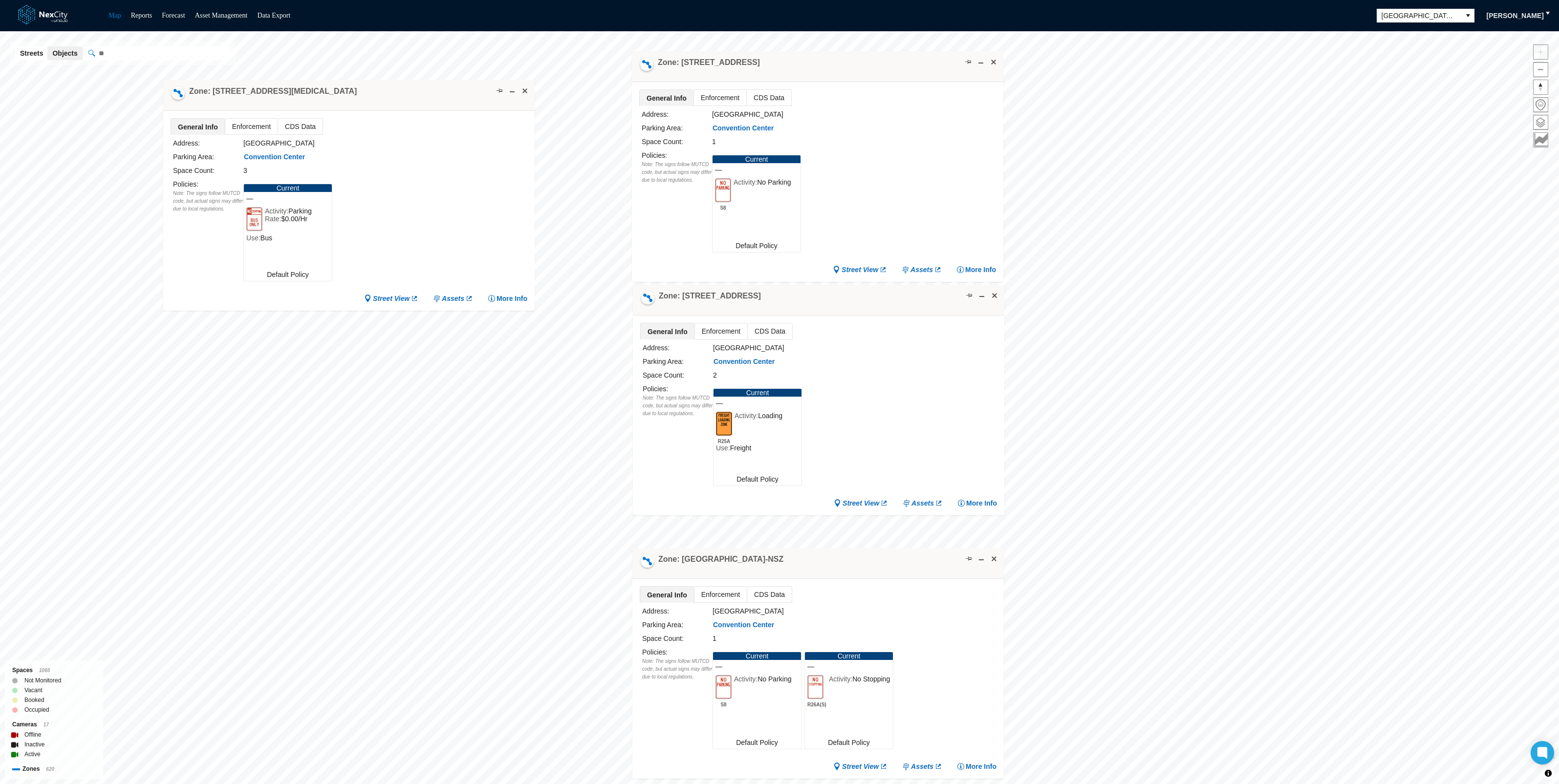
drag, startPoint x: 830, startPoint y: 537, endPoint x: 831, endPoint y: 556, distance: 19.0
click at [831, 556] on div "Zone: [GEOGRAPHIC_DATA]-NSZ" at bounding box center [818, 563] width 372 height 31
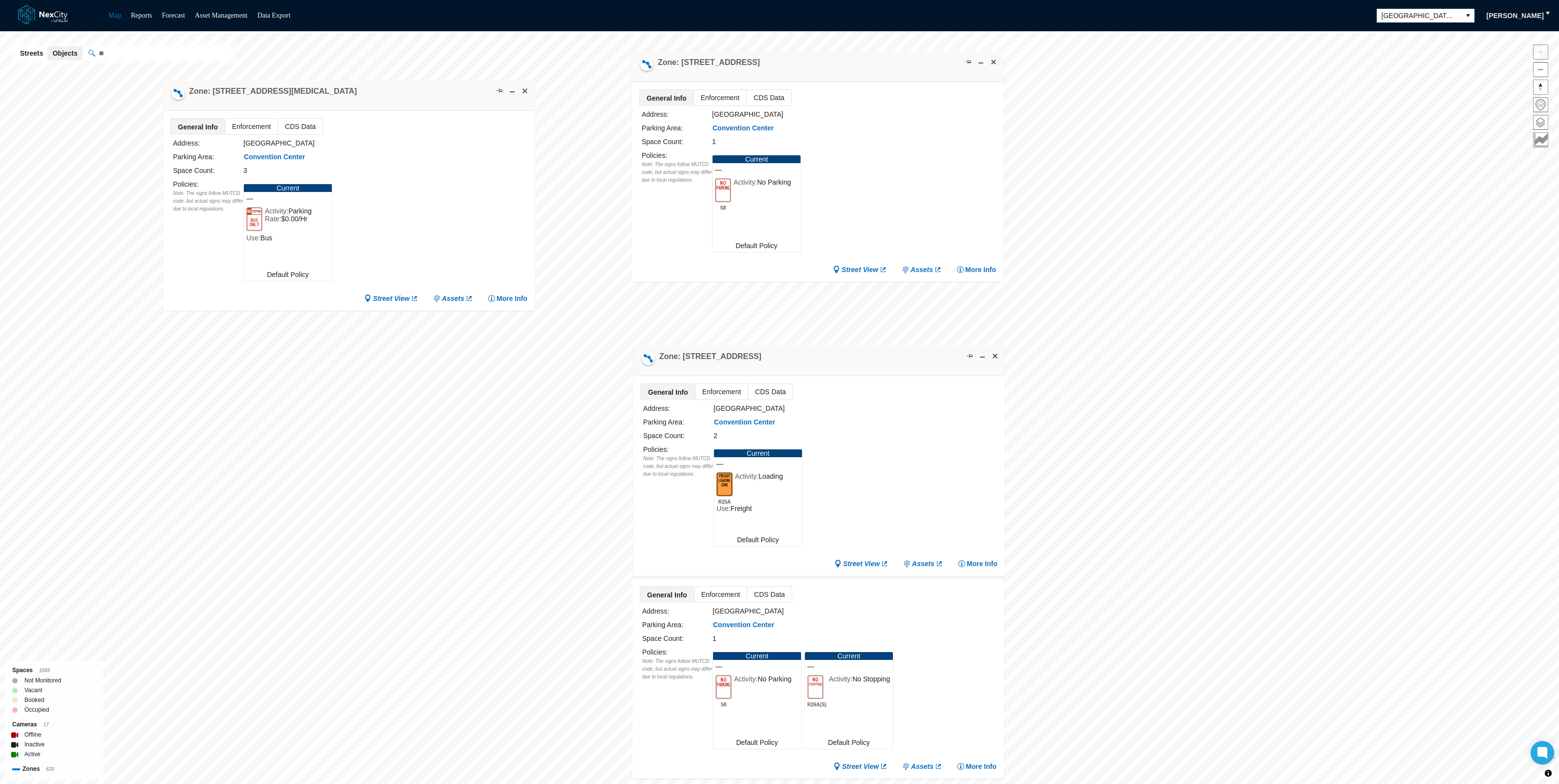
drag, startPoint x: 781, startPoint y: 300, endPoint x: 782, endPoint y: 361, distance: 61.0
click at [782, 361] on div "Zone: [STREET_ADDRESS]" at bounding box center [819, 361] width 372 height 31
click at [882, 594] on ul "General Info Enforcement CDS Data" at bounding box center [818, 594] width 357 height 17
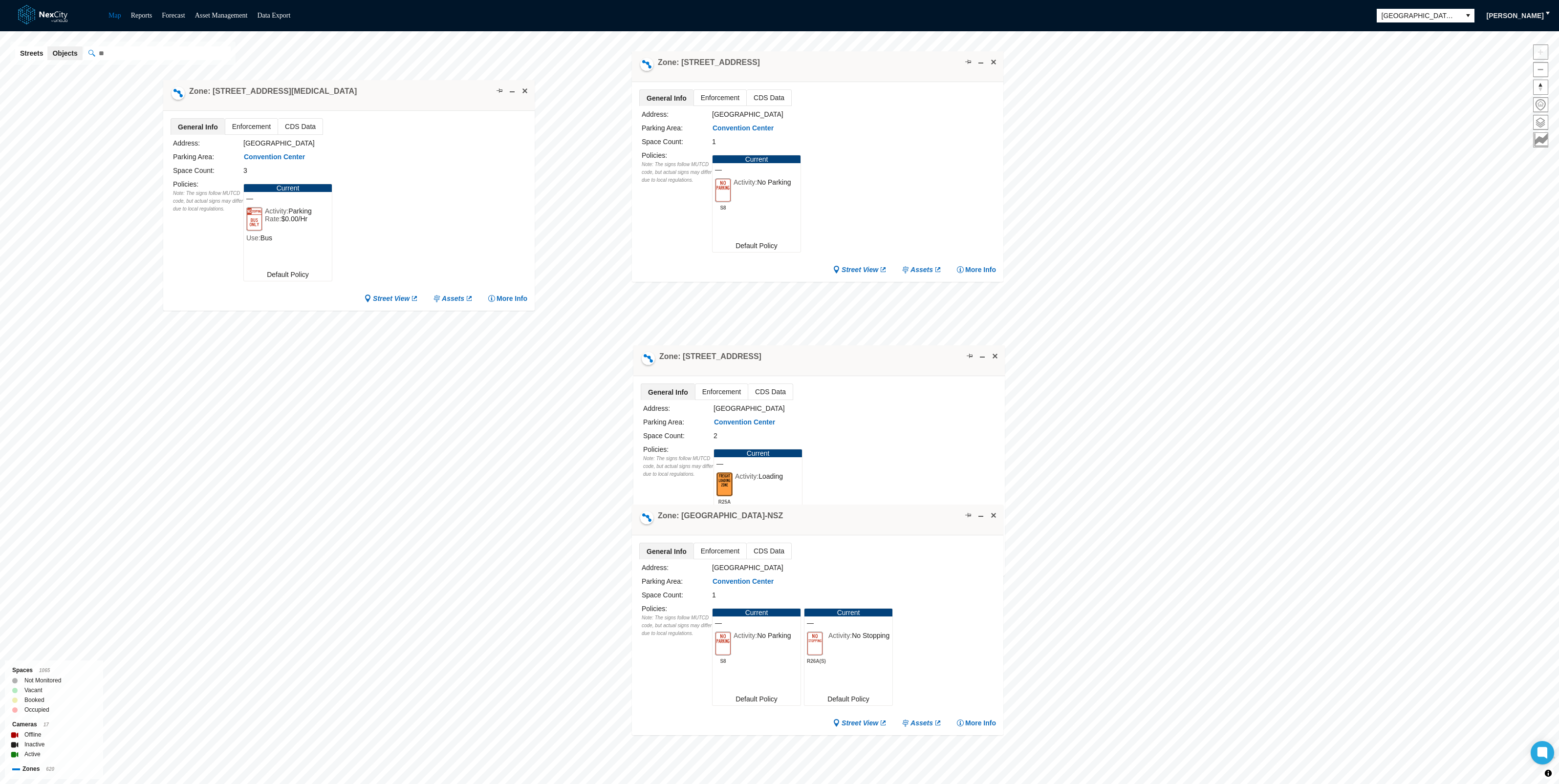
drag, startPoint x: 859, startPoint y: 557, endPoint x: 860, endPoint y: 513, distance: 44.0
click at [860, 513] on div "Zone: [GEOGRAPHIC_DATA]-NSZ" at bounding box center [818, 520] width 372 height 31
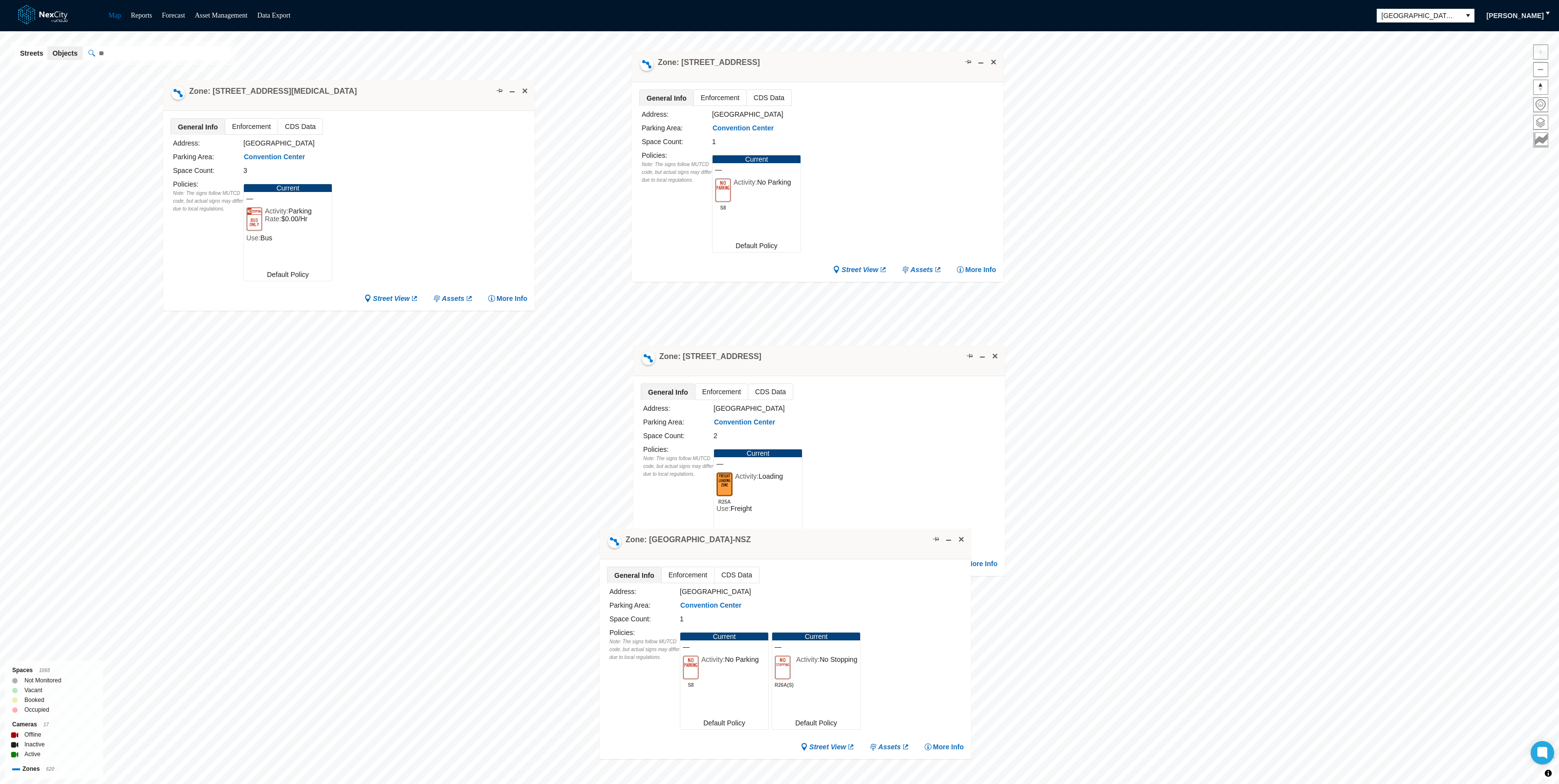
drag, startPoint x: 860, startPoint y: 513, endPoint x: 821, endPoint y: 539, distance: 46.9
click at [821, 539] on div "Zone: [GEOGRAPHIC_DATA]-NSZ" at bounding box center [785, 544] width 372 height 31
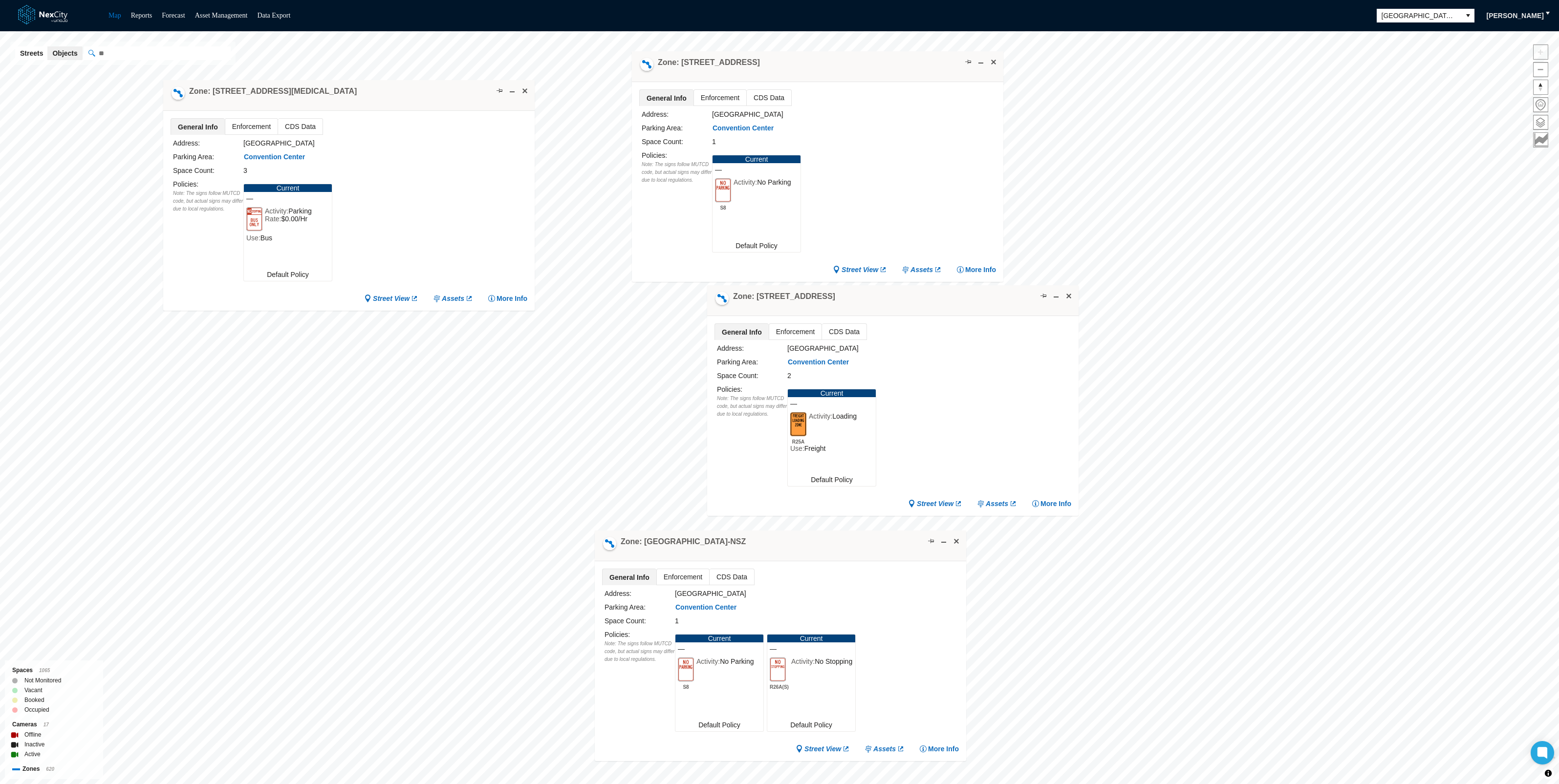
drag, startPoint x: 833, startPoint y: 354, endPoint x: 907, endPoint y: 294, distance: 95.3
click at [907, 294] on div "Zone: [STREET_ADDRESS]" at bounding box center [893, 300] width 372 height 31
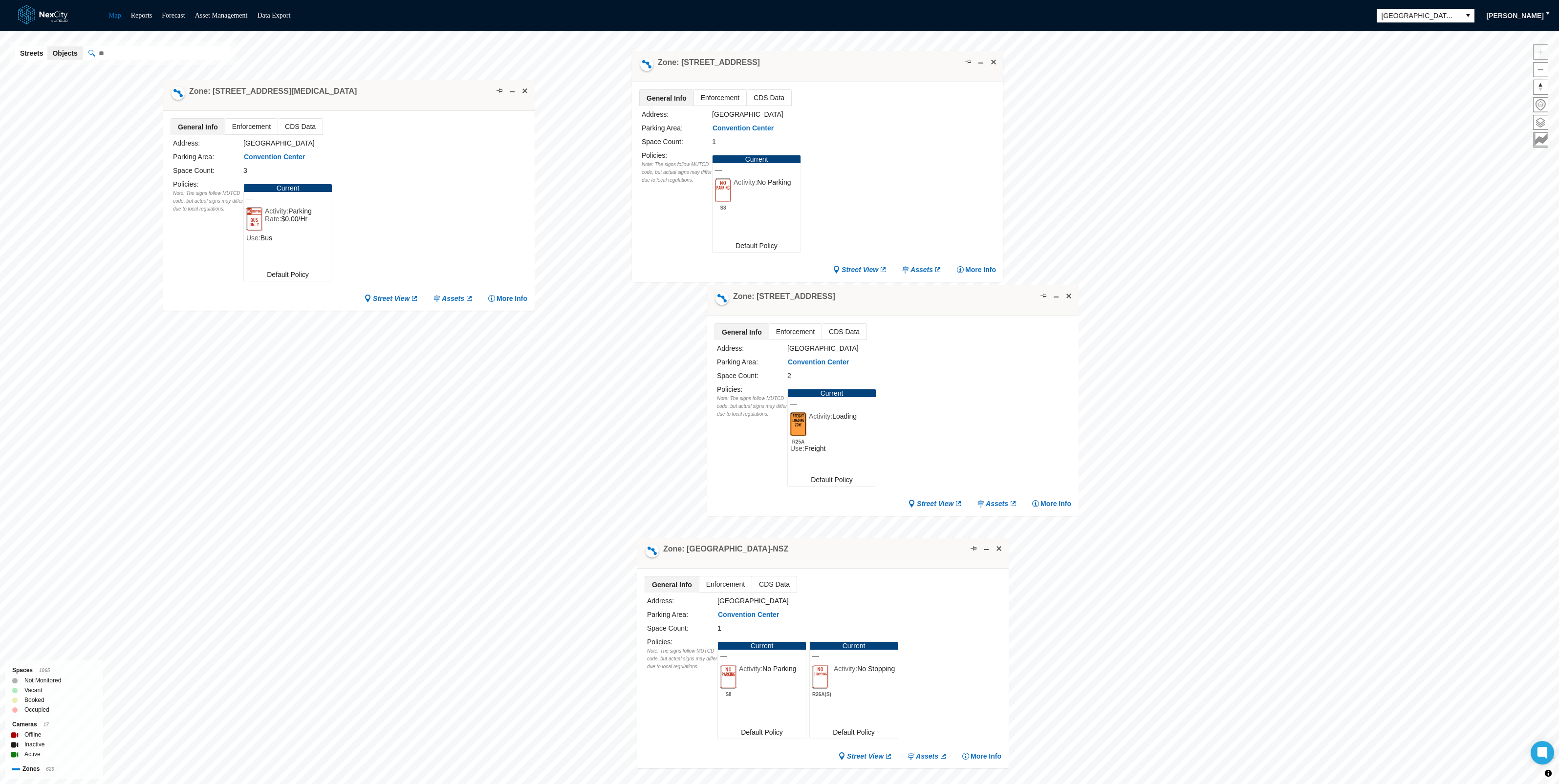
drag, startPoint x: 834, startPoint y: 554, endPoint x: 877, endPoint y: 561, distance: 43.6
click at [877, 561] on div "Zone: [GEOGRAPHIC_DATA]-NSZ" at bounding box center [823, 553] width 372 height 31
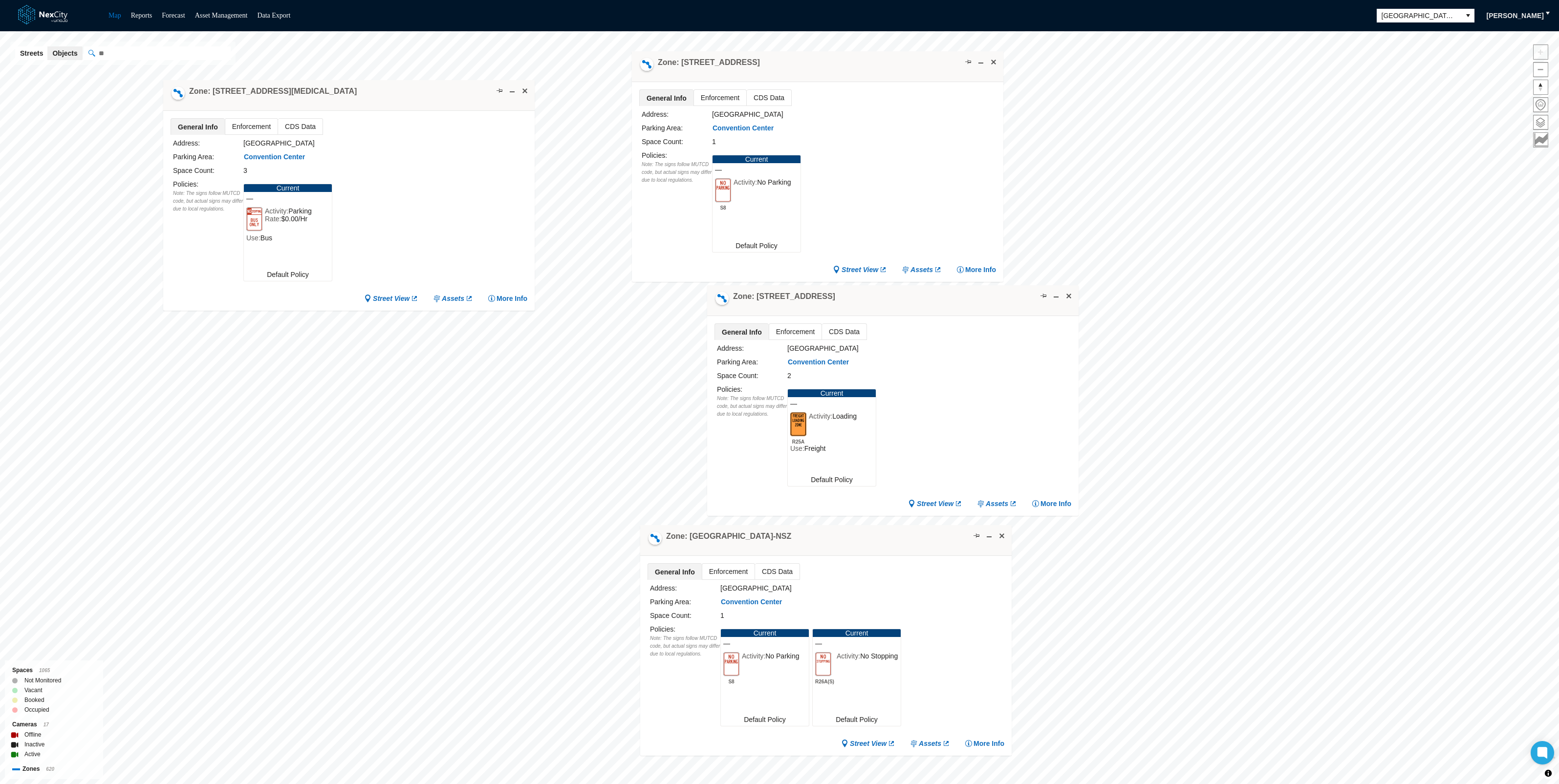
drag, startPoint x: 875, startPoint y: 555, endPoint x: 878, endPoint y: 542, distance: 13.3
click at [878, 542] on div "Zone: [GEOGRAPHIC_DATA]-NSZ" at bounding box center [826, 540] width 372 height 31
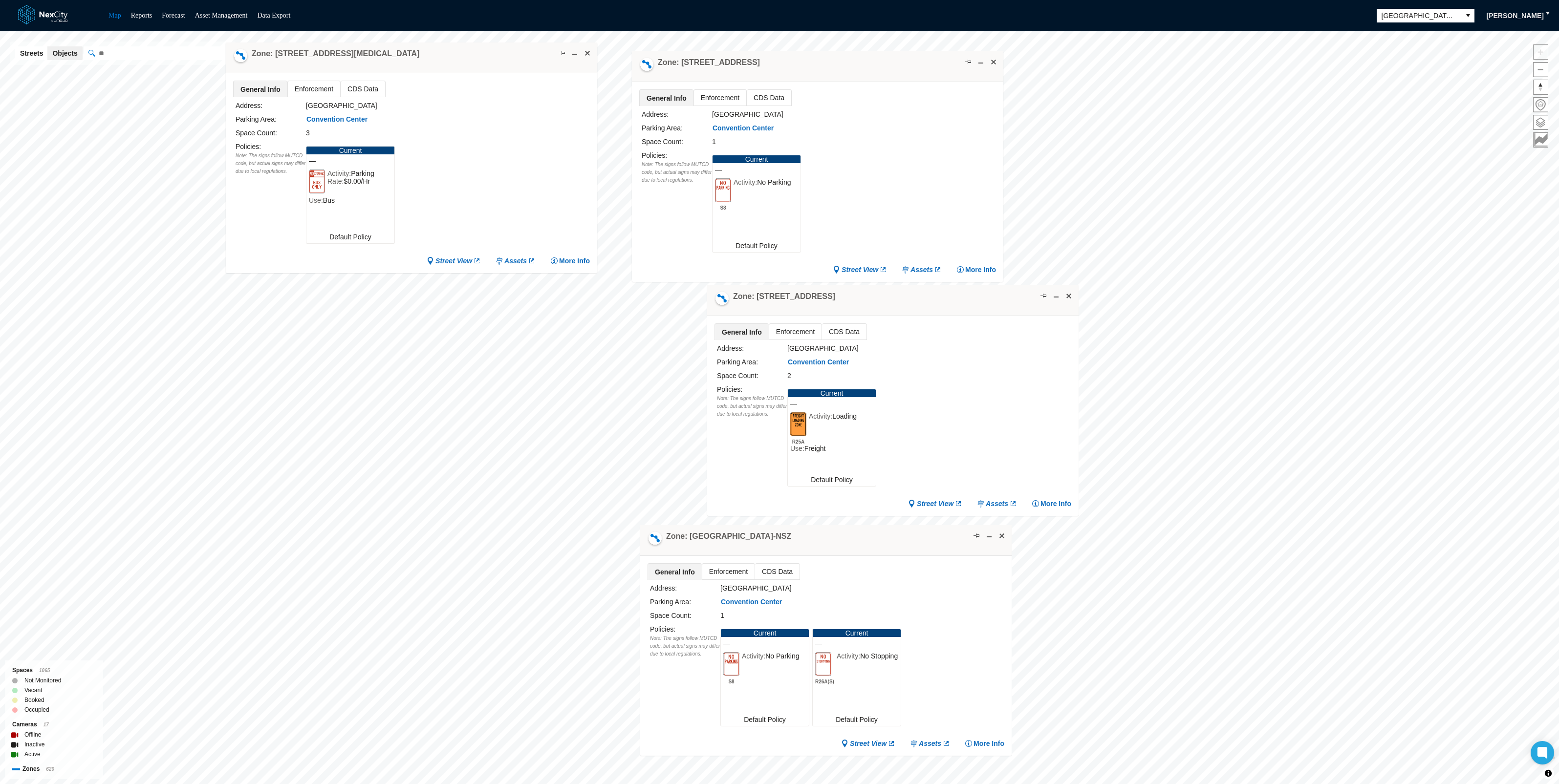
drag, startPoint x: 408, startPoint y: 94, endPoint x: 466, endPoint y: 59, distance: 67.7
click at [466, 59] on div "Zone: [STREET_ADDRESS][MEDICAL_DATA]" at bounding box center [411, 58] width 372 height 31
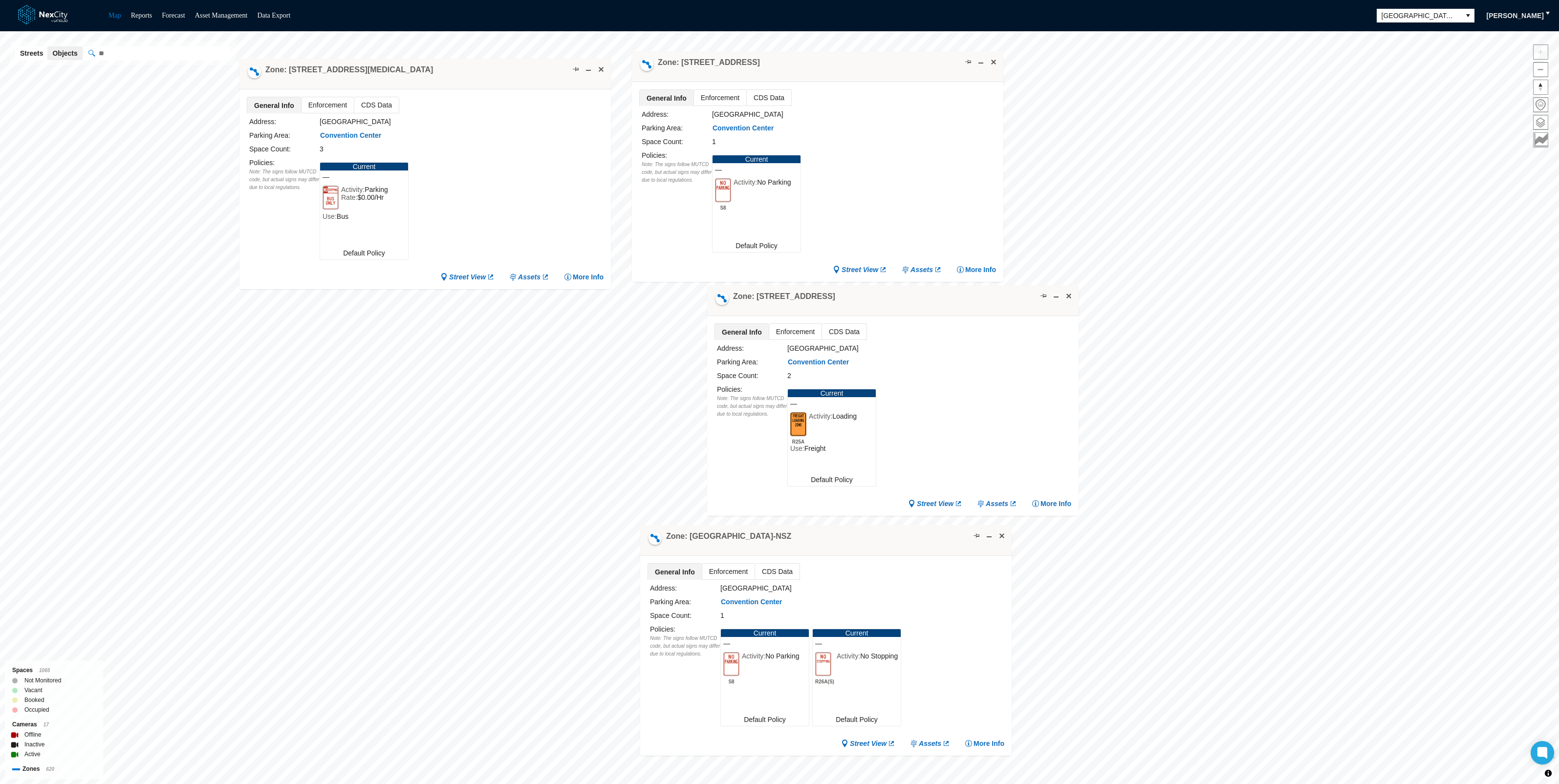
drag, startPoint x: 466, startPoint y: 58, endPoint x: 480, endPoint y: 74, distance: 21.3
click at [480, 74] on div "Zone: [STREET_ADDRESS][MEDICAL_DATA]" at bounding box center [425, 74] width 372 height 31
click at [573, 68] on span at bounding box center [576, 70] width 8 height 8
click at [972, 59] on span at bounding box center [968, 62] width 8 height 8
click at [1038, 294] on button at bounding box center [1043, 296] width 10 height 10
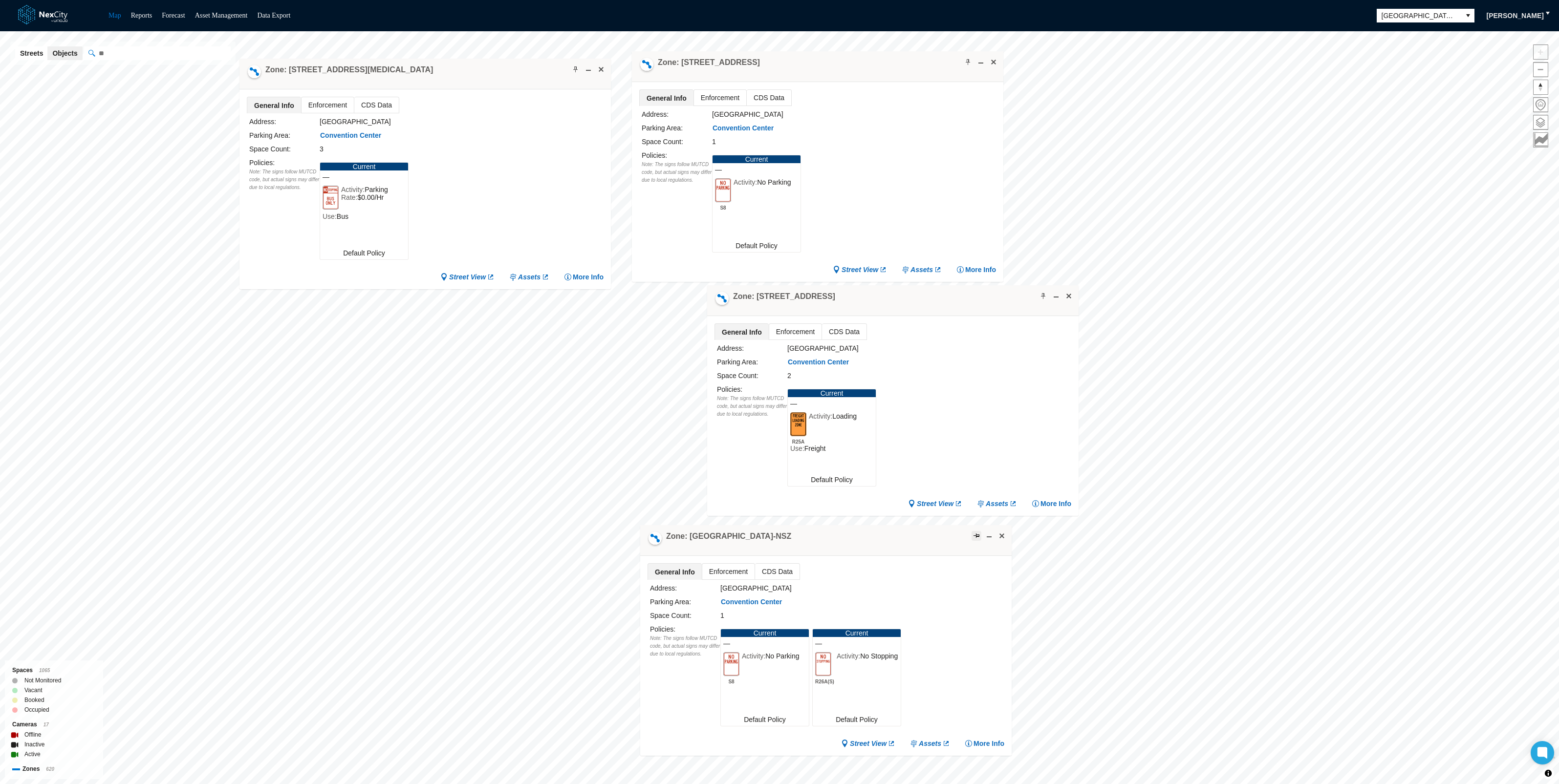
click at [977, 535] on span at bounding box center [976, 536] width 8 height 8
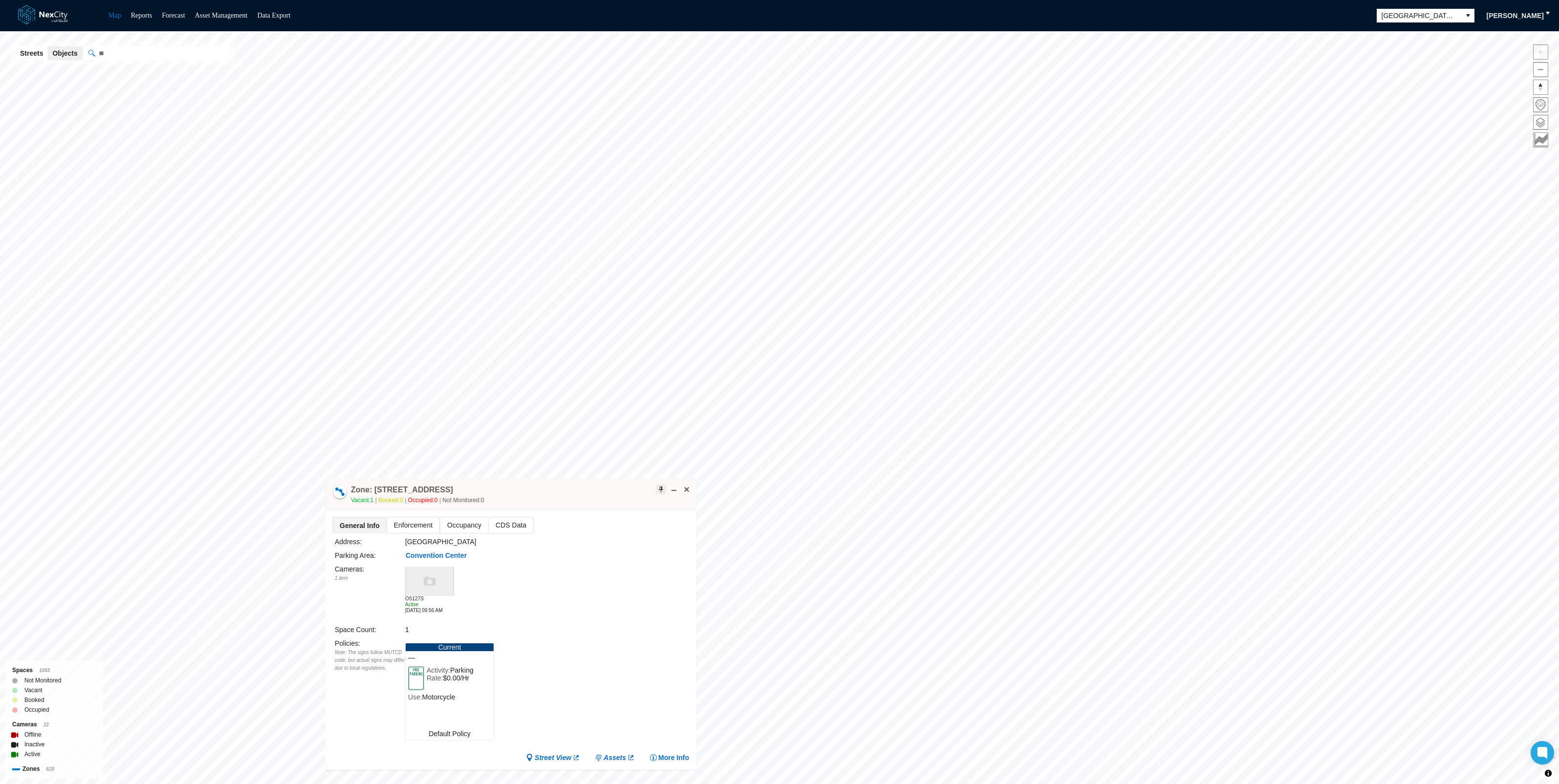
click at [660, 487] on span at bounding box center [661, 489] width 8 height 8
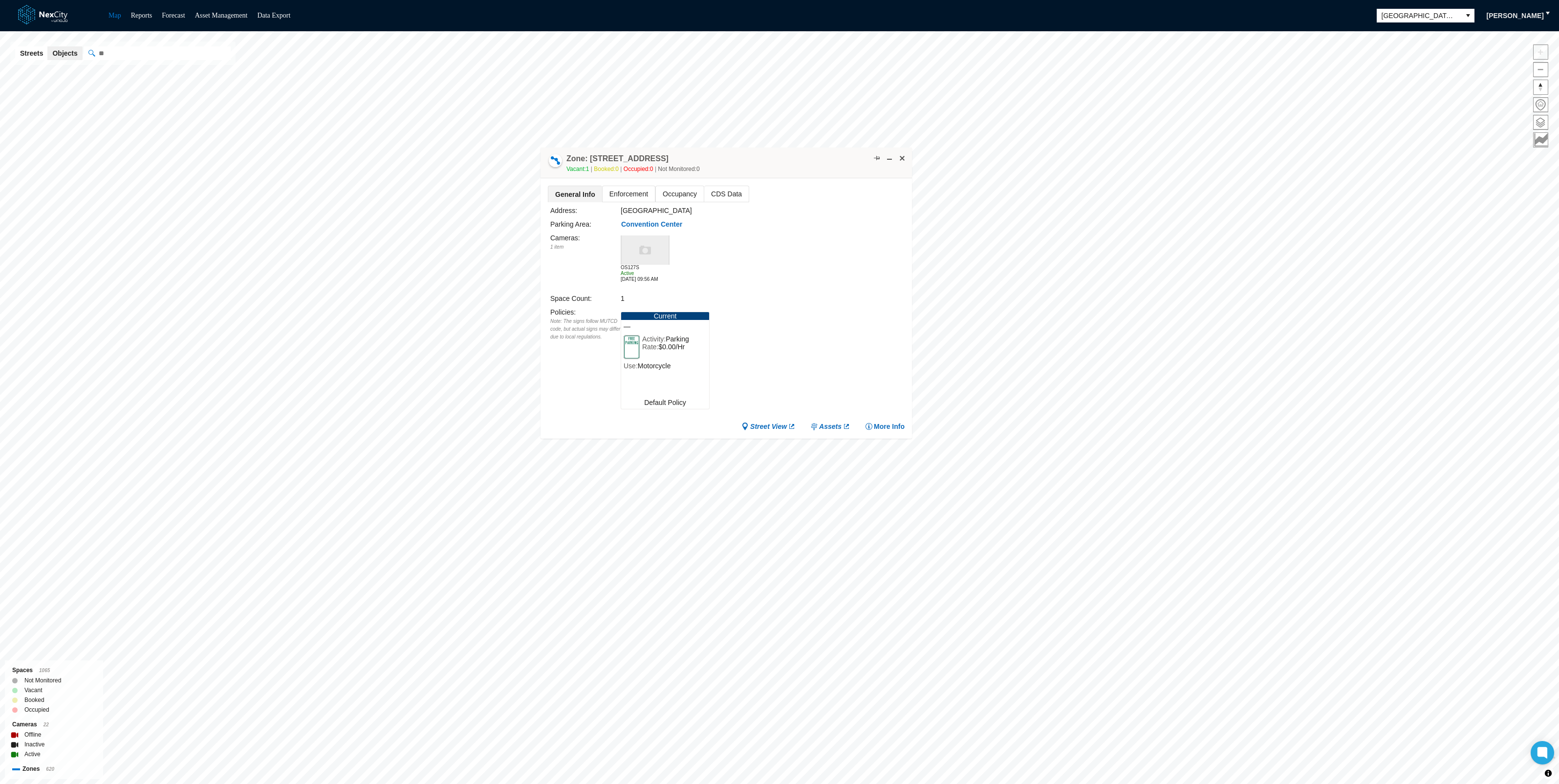
drag, startPoint x: 595, startPoint y: 474, endPoint x: 808, endPoint y: 147, distance: 390.3
click at [808, 147] on div "Zone: [STREET_ADDRESS] PZ Vacant: 1 Booked: 0 Occupied: 0 Not Monitored: 0" at bounding box center [726, 163] width 372 height 31
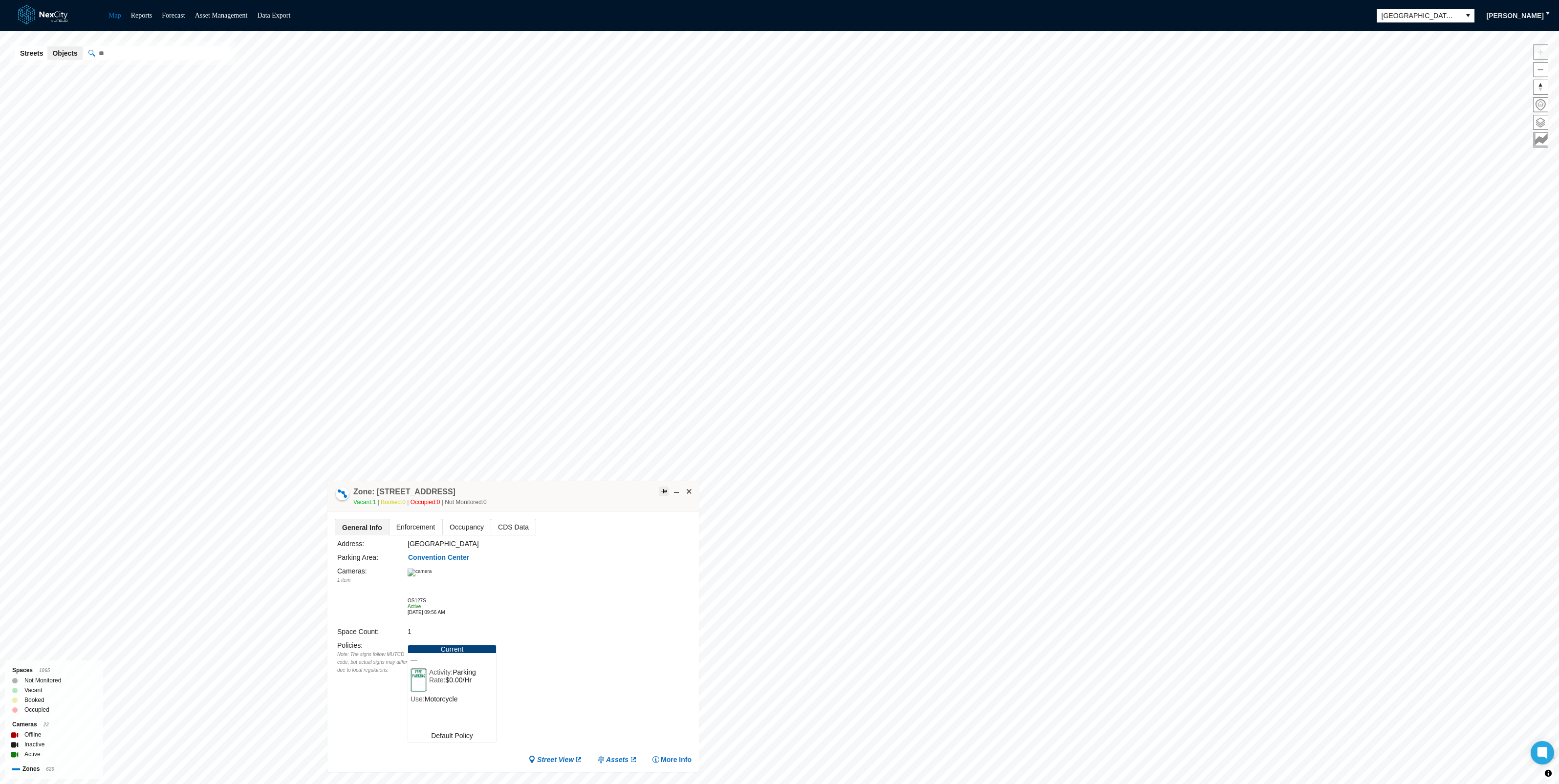
click at [664, 490] on span at bounding box center [664, 491] width 8 height 8
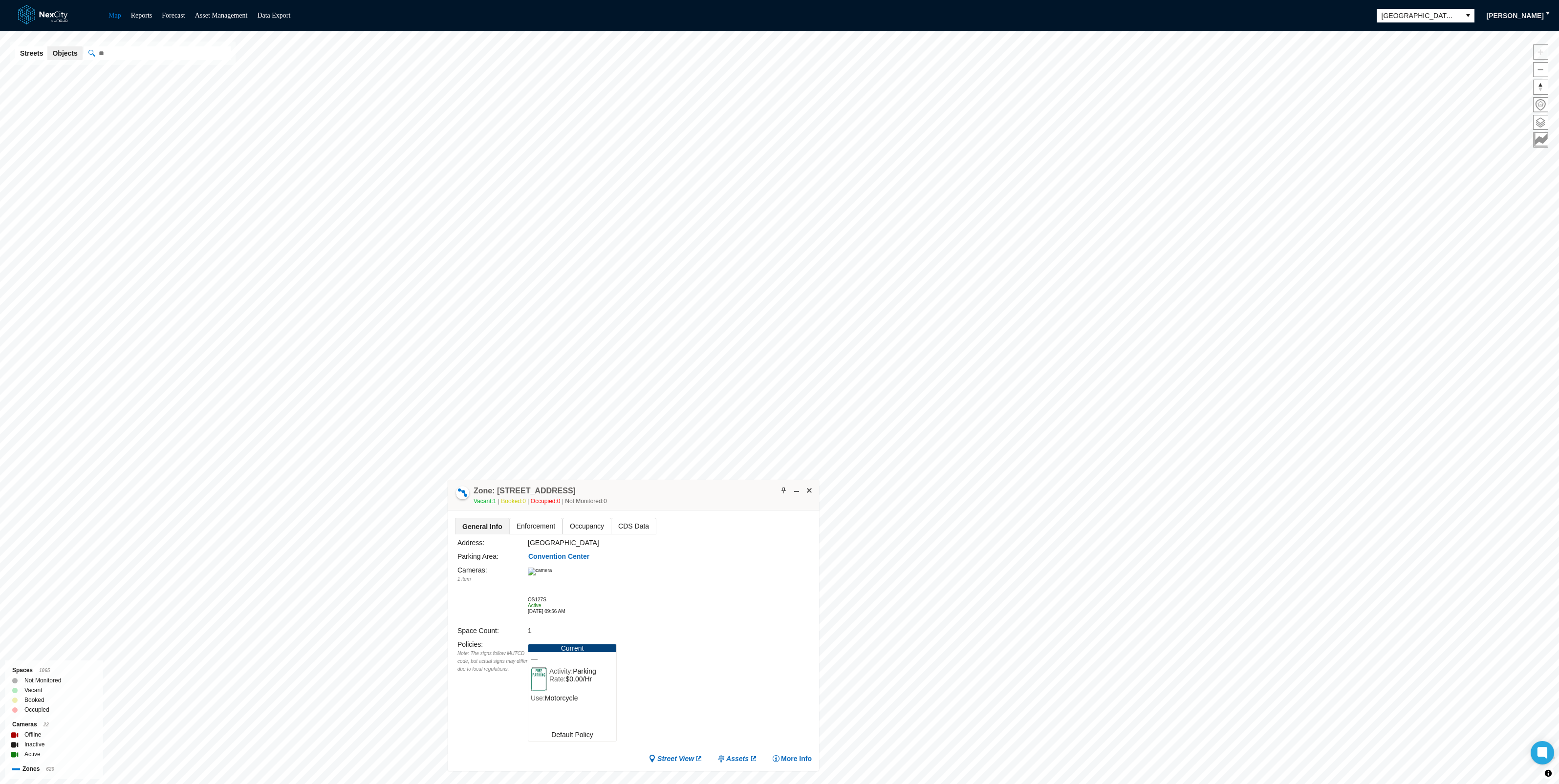
drag, startPoint x: 601, startPoint y: 494, endPoint x: 721, endPoint y: 492, distance: 120.0
click at [721, 492] on div "Zone: [STREET_ADDRESS] PZ Vacant: 1 Booked: 0 Occupied: 0 Not Monitored: 0" at bounding box center [634, 495] width 372 height 31
click at [784, 491] on span at bounding box center [784, 491] width 8 height 8
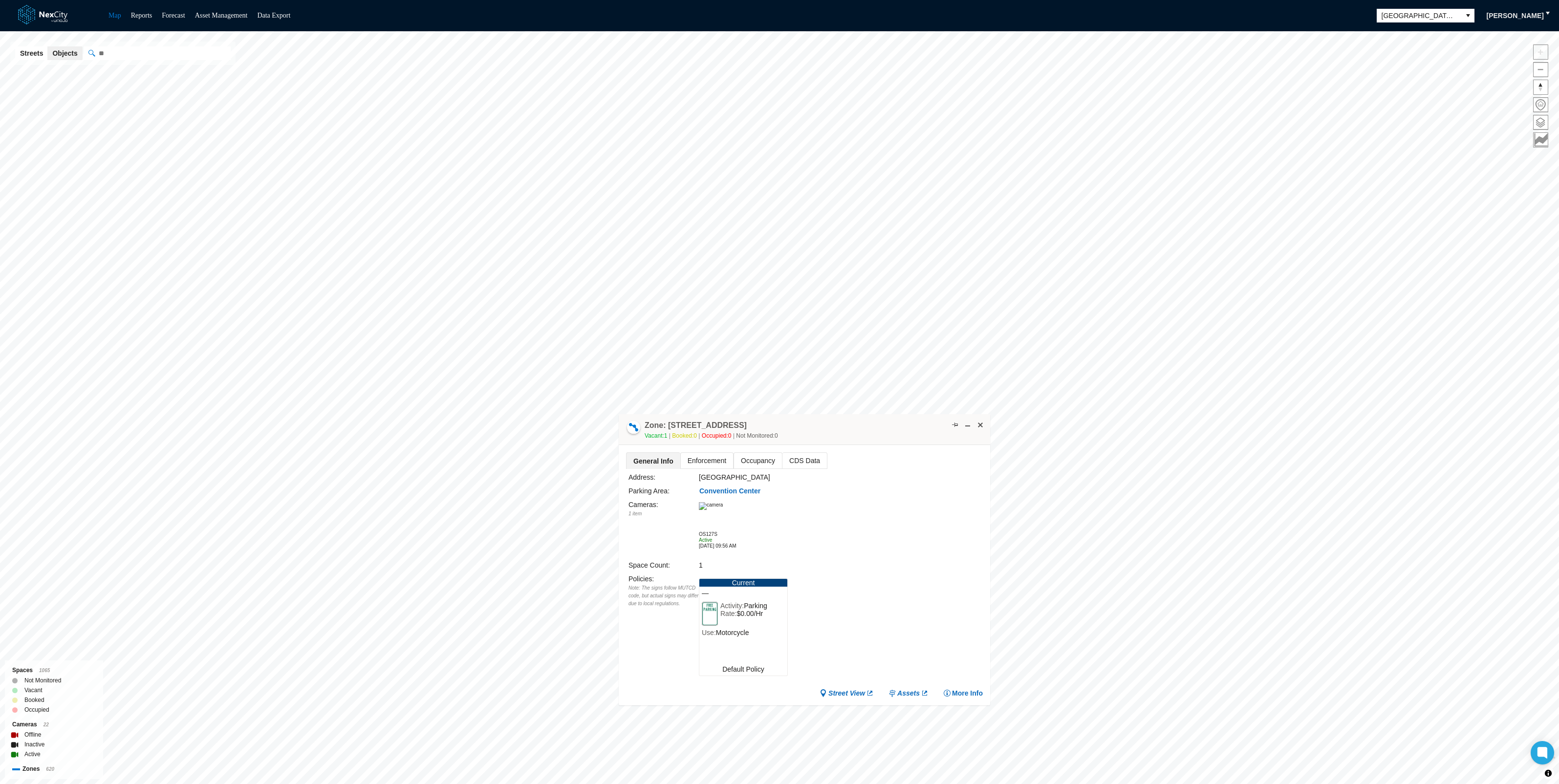
drag, startPoint x: 723, startPoint y: 497, endPoint x: 904, endPoint y: 431, distance: 192.7
click at [904, 431] on div "Zone: [STREET_ADDRESS] PZ Vacant: 1 Booked: 0 Occupied: 0 Not Monitored: 0" at bounding box center [804, 429] width 372 height 31
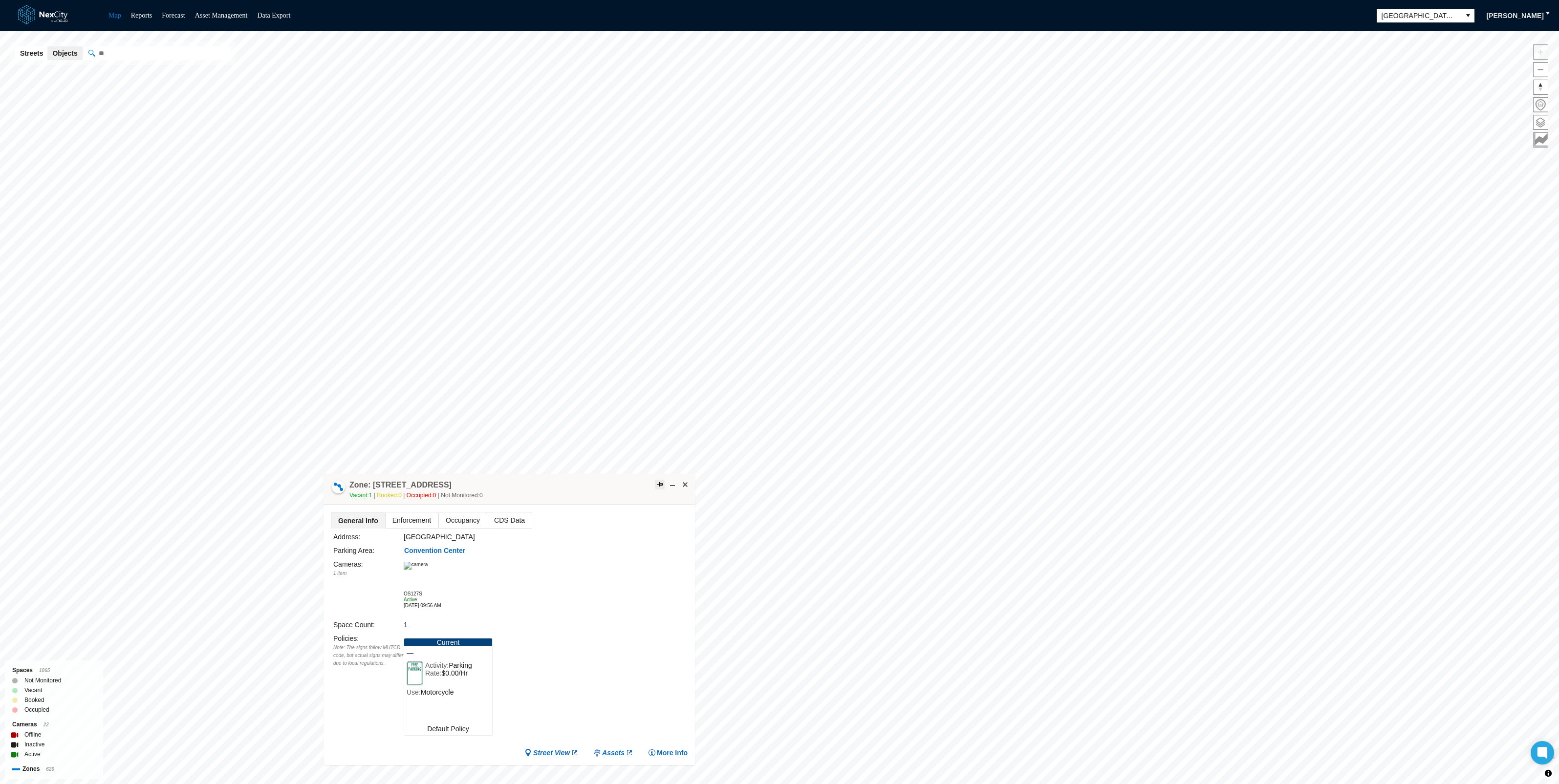
click at [658, 484] on span at bounding box center [660, 484] width 8 height 8
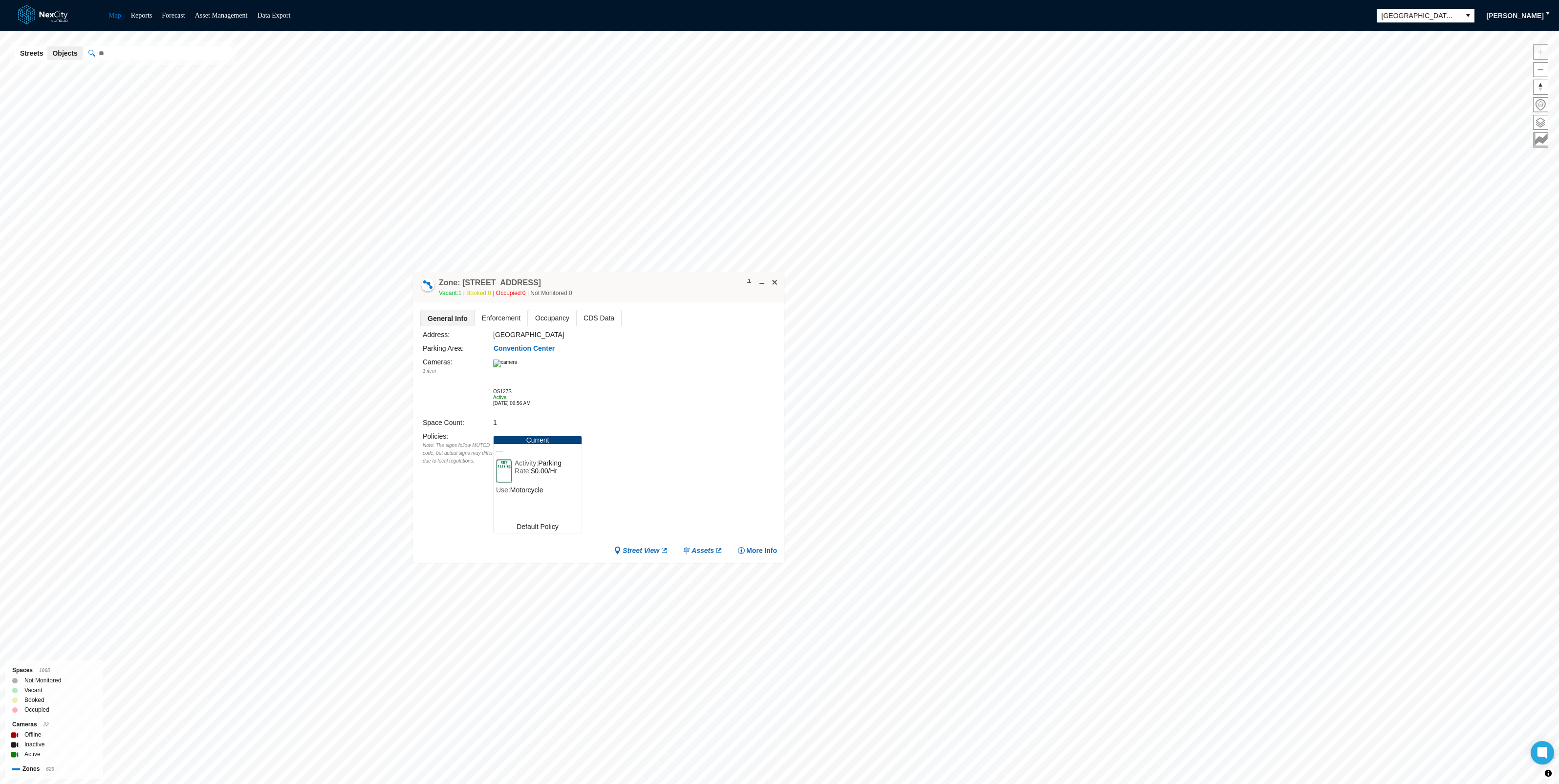
drag, startPoint x: 617, startPoint y: 481, endPoint x: 715, endPoint y: 239, distance: 261.1
click at [713, 271] on div "Zone: [STREET_ADDRESS] PZ Vacant: 1 Booked: 0 Occupied: 0 Not Monitored: 0" at bounding box center [599, 287] width 372 height 31
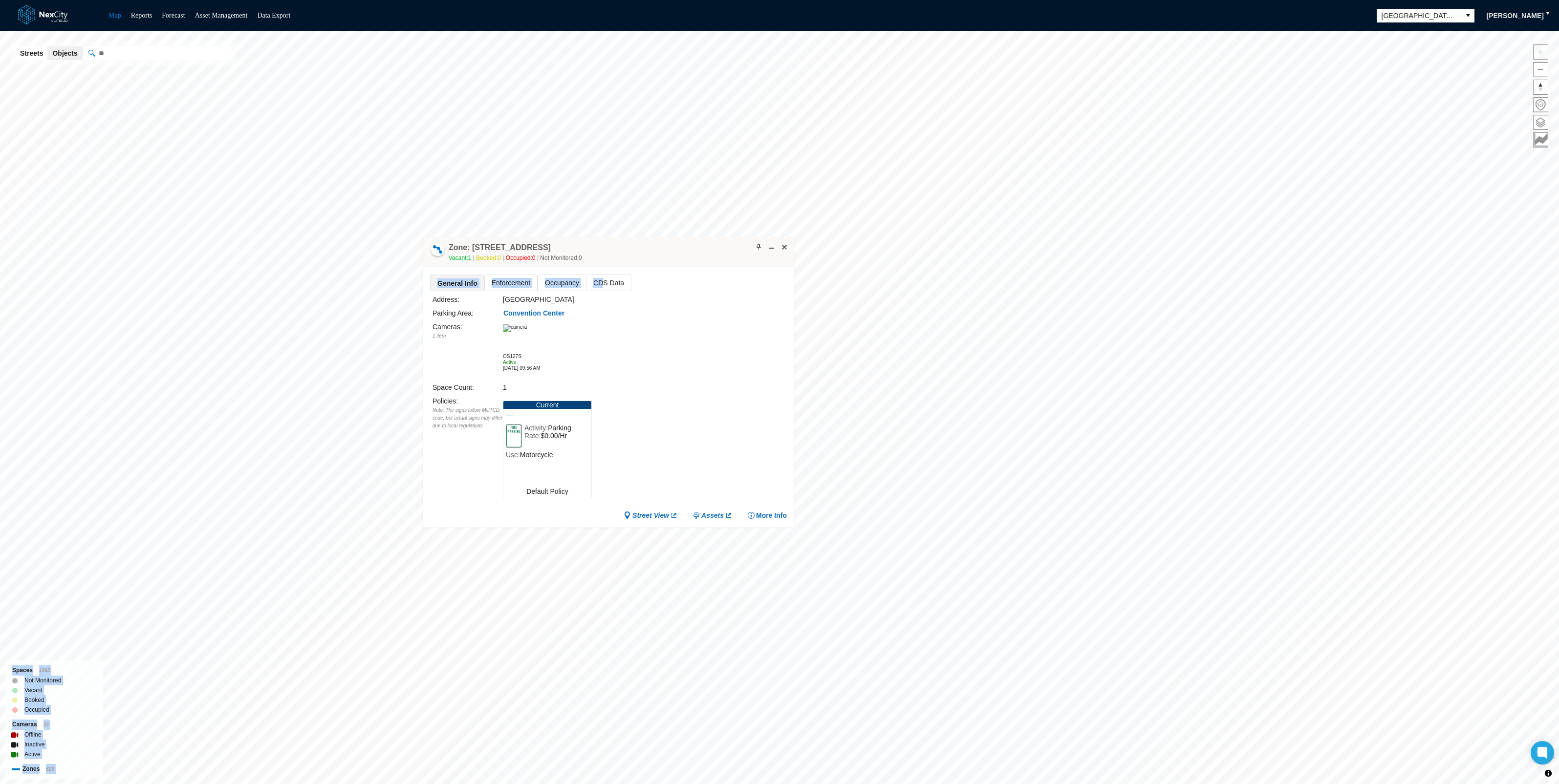
click at [693, 209] on div "San [PERSON_NAME] KPI overview Reports 0 On-Street parking zones | 0 Off-Street…" at bounding box center [779, 407] width 1559 height 753
click at [740, 147] on div "San [PERSON_NAME] KPI overview Reports 0 On-Street parking zones | 0 Off-Street…" at bounding box center [779, 407] width 1559 height 753
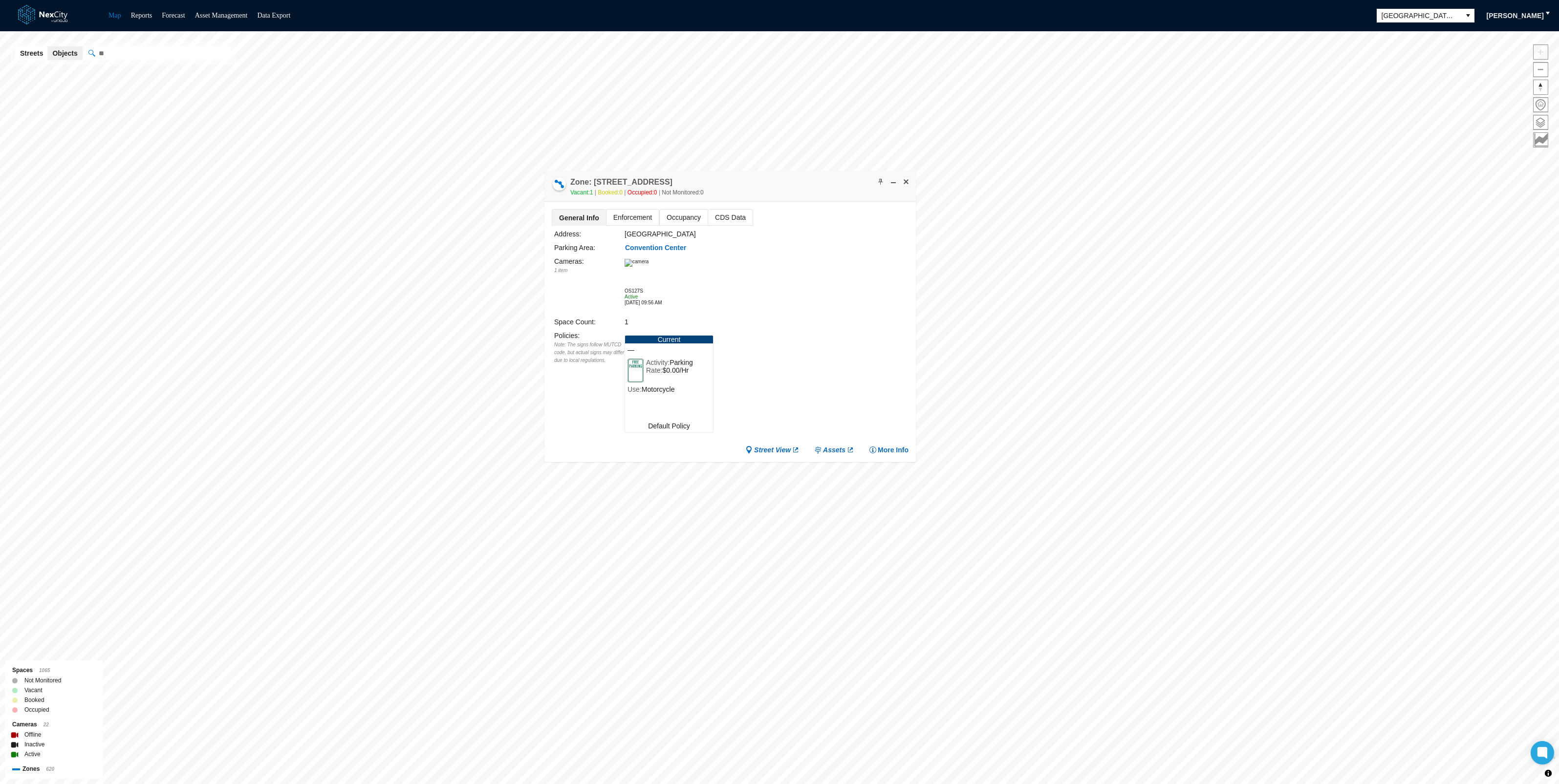
drag, startPoint x: 668, startPoint y: 245, endPoint x: 794, endPoint y: 185, distance: 139.6
click at [794, 185] on div "Zone: [STREET_ADDRESS] PZ Vacant: 1 Booked: 0 Occupied: 0 Not Monitored: 0" at bounding box center [730, 186] width 372 height 31
click at [895, 175] on span at bounding box center [893, 176] width 8 height 8
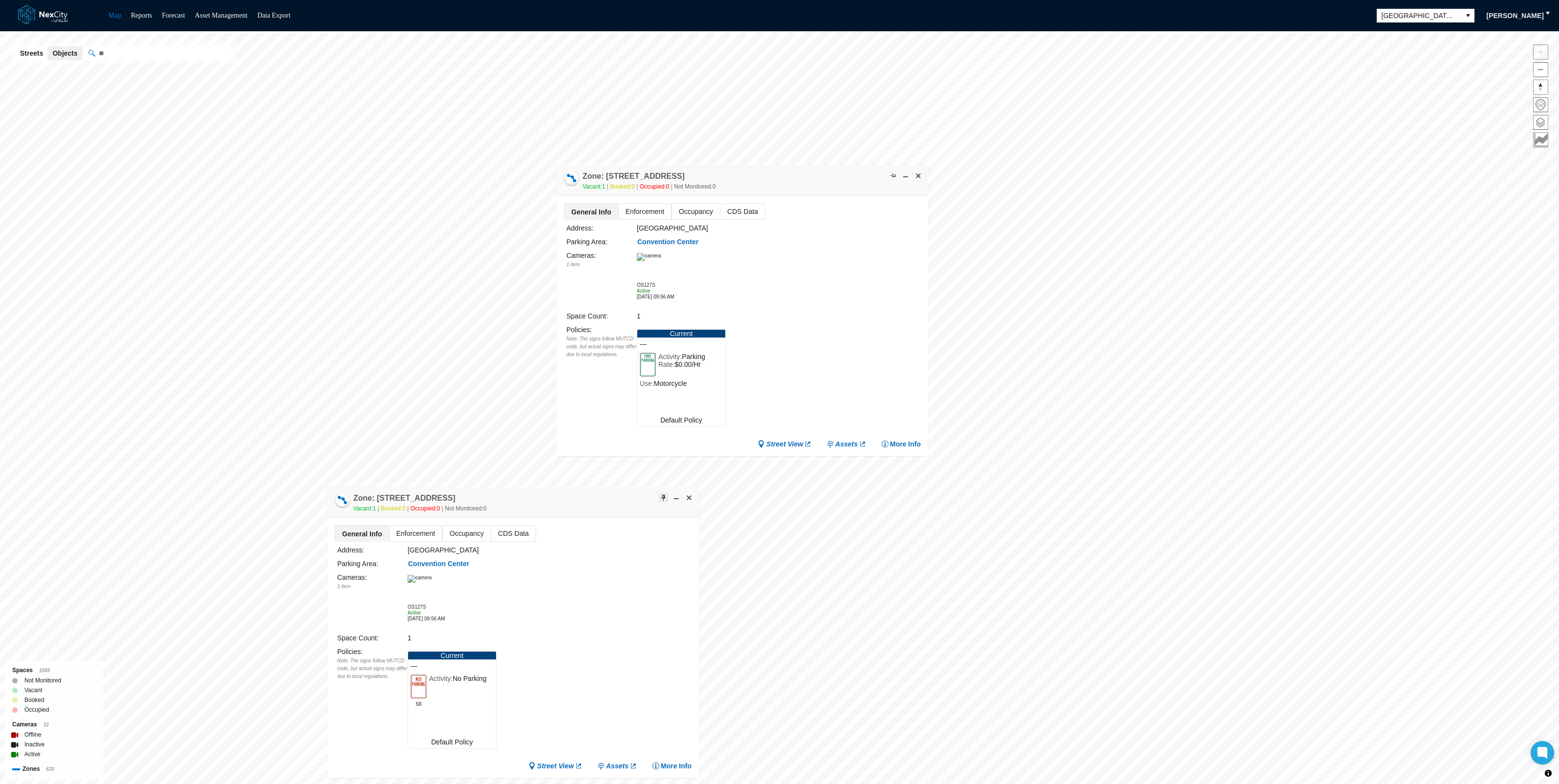
click at [662, 498] on span at bounding box center [664, 497] width 8 height 8
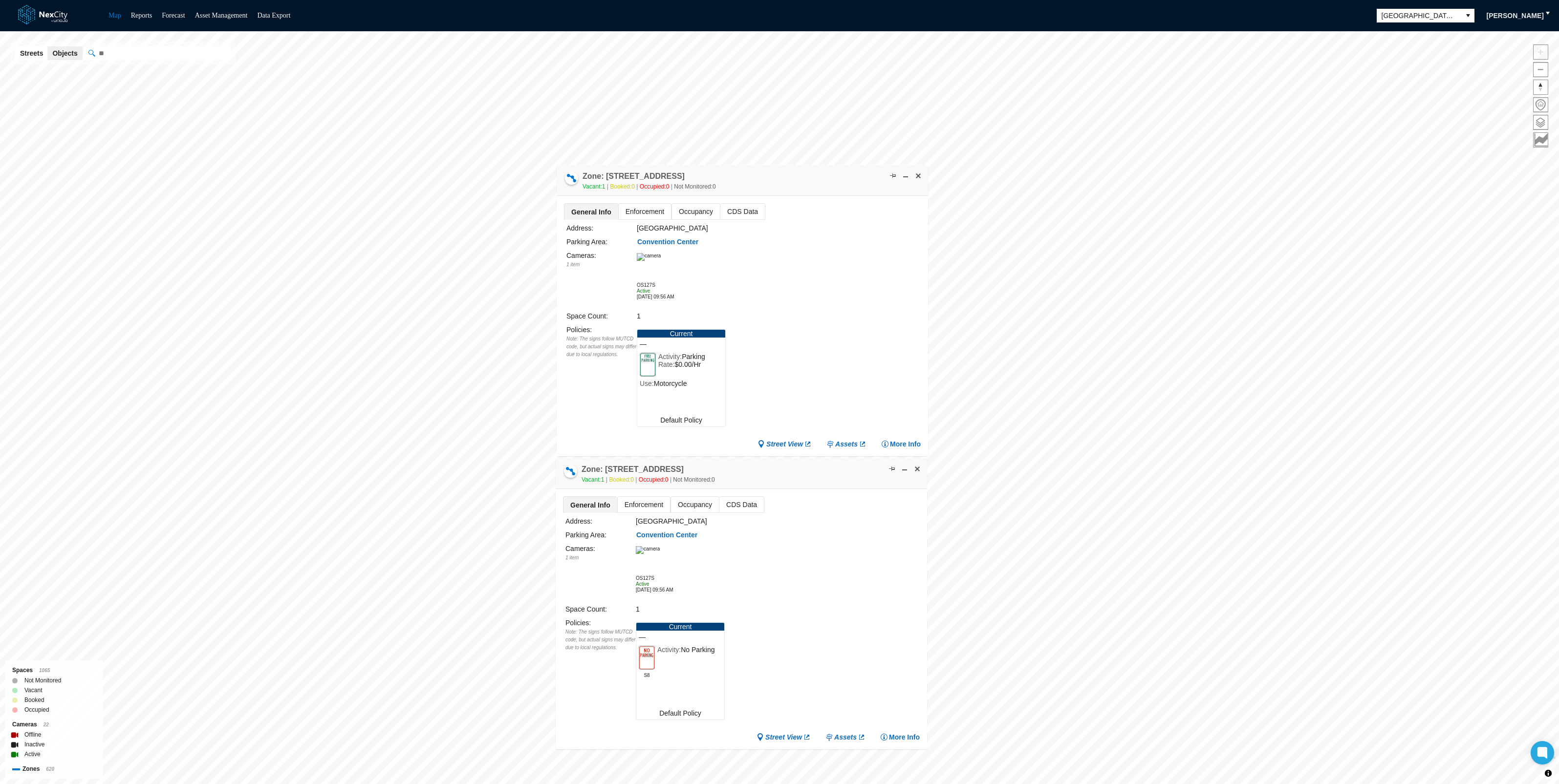
drag, startPoint x: 570, startPoint y: 496, endPoint x: 796, endPoint y: 466, distance: 228.0
click at [796, 466] on div "Zone: [STREET_ADDRESS][GEOGRAPHIC_DATA] Vacant: 1 Booked: 0 Occupied: 0 Not Mon…" at bounding box center [742, 474] width 372 height 31
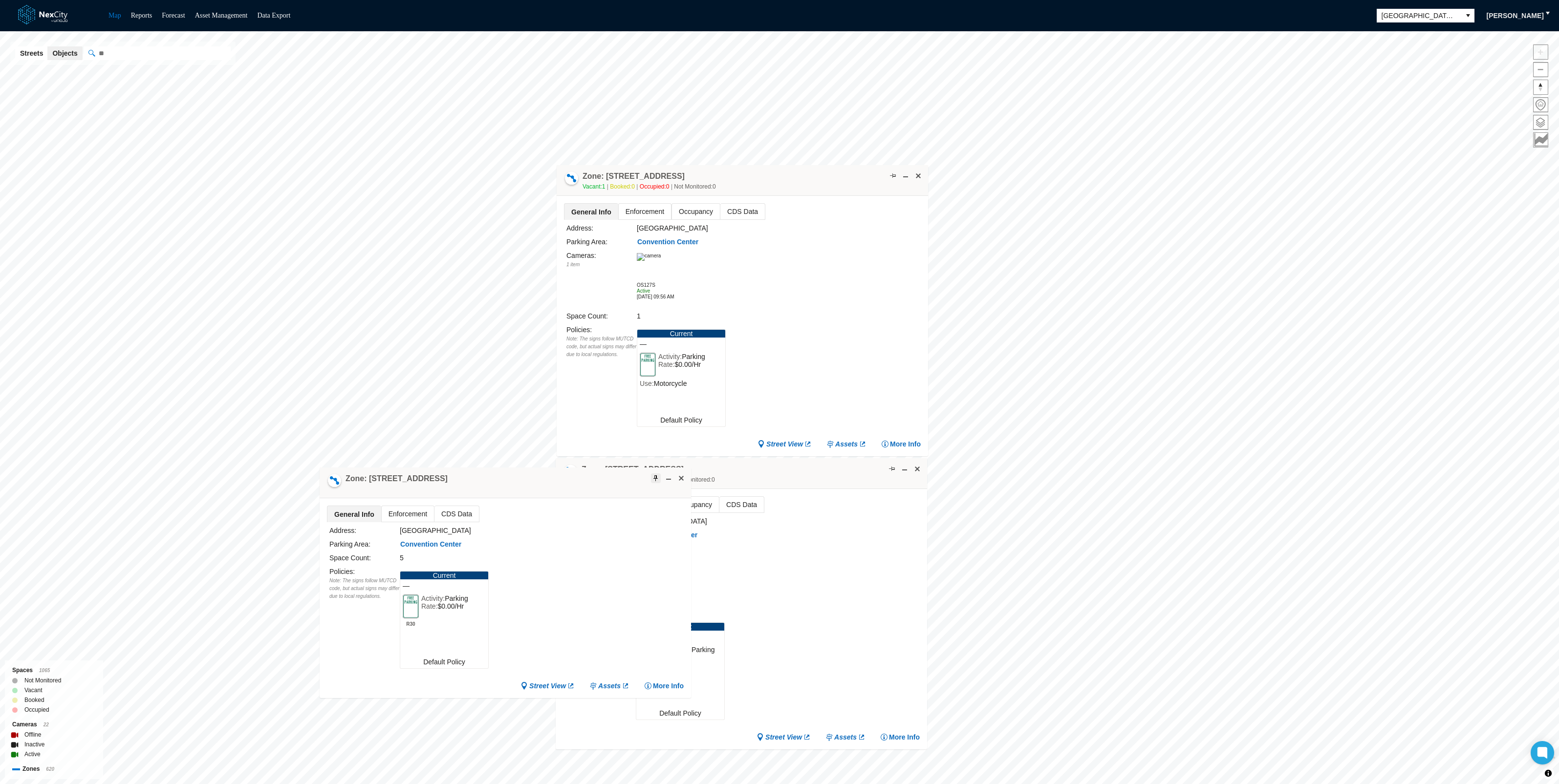
click at [654, 475] on span at bounding box center [656, 478] width 8 height 8
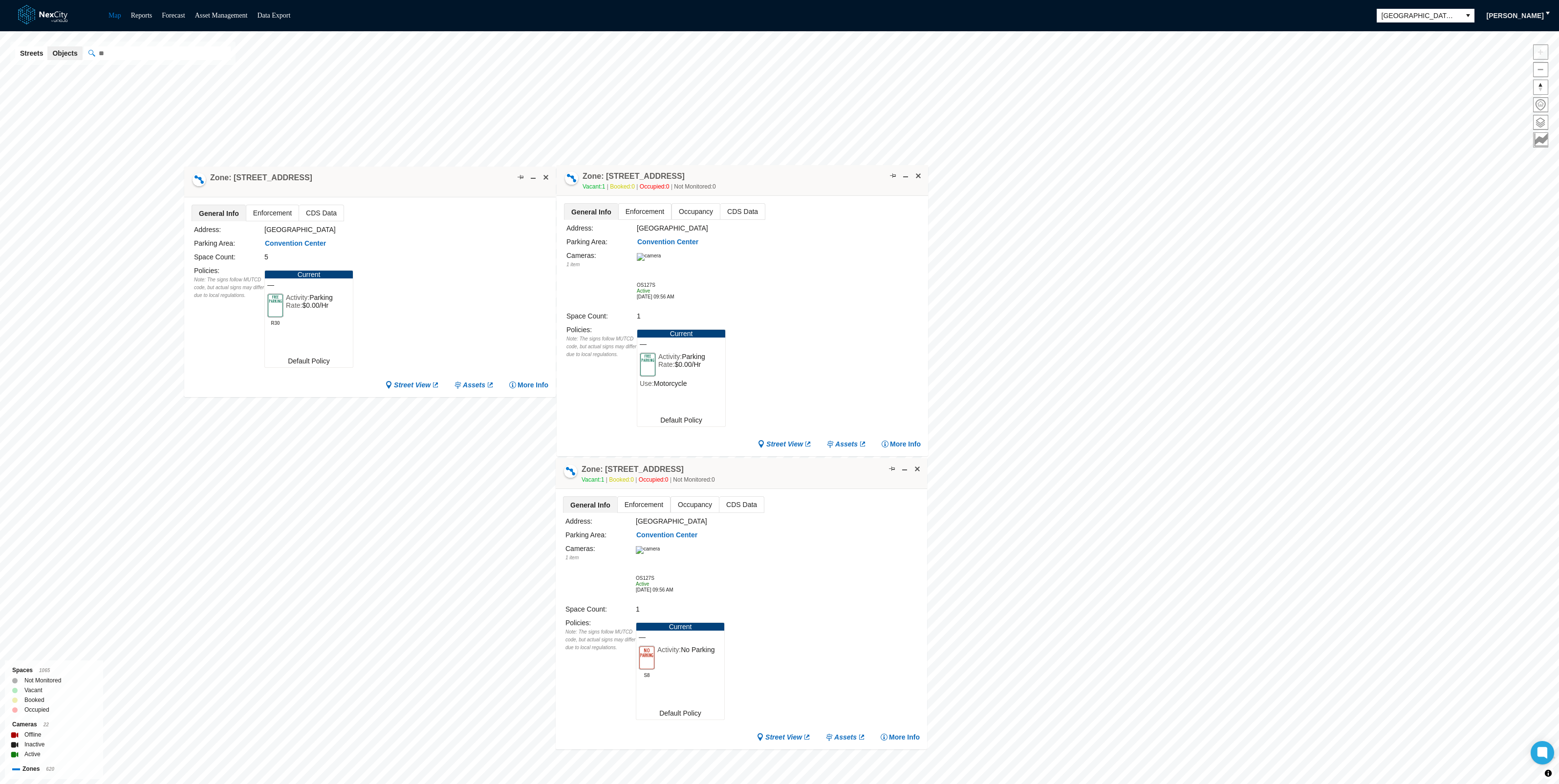
drag, startPoint x: 490, startPoint y: 478, endPoint x: 356, endPoint y: 180, distance: 326.7
click at [356, 180] on div "Zone: [STREET_ADDRESS]" at bounding box center [370, 182] width 372 height 31
